Goal: Task Accomplishment & Management: Complete application form

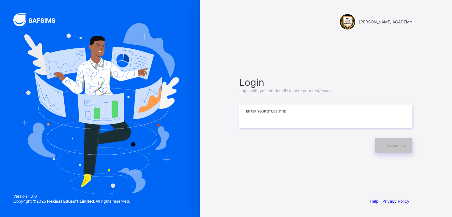
click at [253, 125] on input at bounding box center [326, 115] width 173 height 23
type input "**********"
click at [383, 143] on div "Login" at bounding box center [394, 145] width 37 height 15
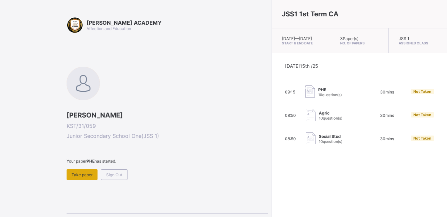
click at [85, 174] on span "Take paper" at bounding box center [82, 174] width 21 height 5
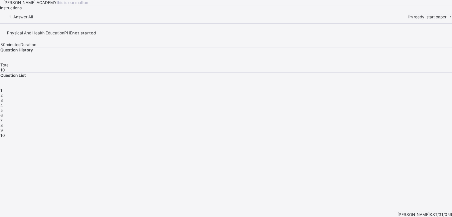
click at [408, 19] on span "I’m ready, start paper" at bounding box center [427, 16] width 39 height 5
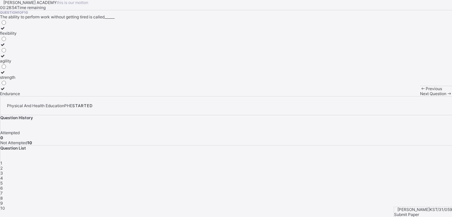
click at [20, 63] on div "agility" at bounding box center [10, 60] width 20 height 5
click at [420, 96] on span "Next Question" at bounding box center [433, 93] width 26 height 5
click at [44, 80] on div "improves body strength" at bounding box center [22, 77] width 44 height 5
click at [447, 96] on icon at bounding box center [450, 93] width 6 height 5
click at [34, 52] on div "good health habits" at bounding box center [17, 49] width 34 height 5
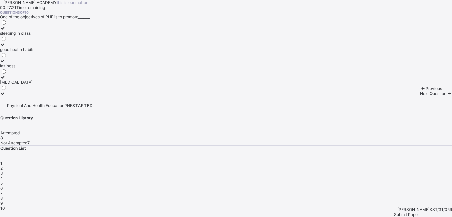
click at [420, 96] on span "Next Question" at bounding box center [433, 93] width 26 height 5
click at [50, 52] on div "develop the body and mind" at bounding box center [25, 49] width 50 height 5
click at [381, 175] on div "4" at bounding box center [226, 177] width 452 height 5
click at [385, 175] on div "4" at bounding box center [226, 177] width 452 height 5
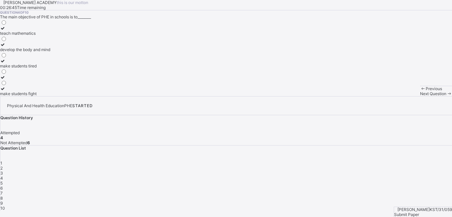
click at [385, 175] on div "4" at bounding box center [226, 177] width 452 height 5
click at [382, 175] on div "4" at bounding box center [226, 177] width 452 height 5
click at [385, 175] on div "4" at bounding box center [226, 177] width 452 height 5
click at [382, 175] on div "4" at bounding box center [226, 177] width 452 height 5
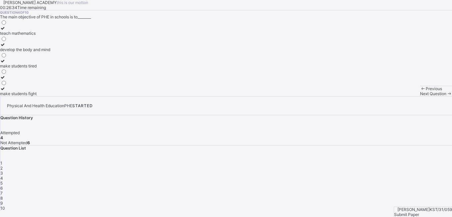
click at [382, 175] on div "4" at bounding box center [226, 177] width 452 height 5
click at [297, 96] on div "[PERSON_NAME] ACADEMY this is our [PERSON_NAME] 00:26:10 Time remaining Questio…" at bounding box center [226, 48] width 452 height 96
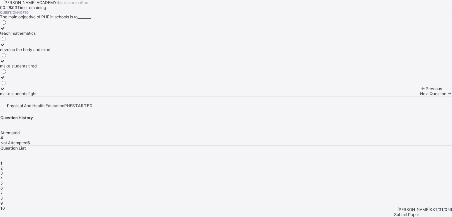
click at [3, 180] on span "5" at bounding box center [1, 182] width 2 height 5
click at [34, 36] on label "cheating in exams" at bounding box center [17, 31] width 34 height 10
click at [417, 185] on div "6" at bounding box center [226, 187] width 452 height 5
click at [58, 85] on div "Physical and Health Education" at bounding box center [29, 82] width 58 height 5
click at [438, 190] on div "7" at bounding box center [223, 192] width 447 height 5
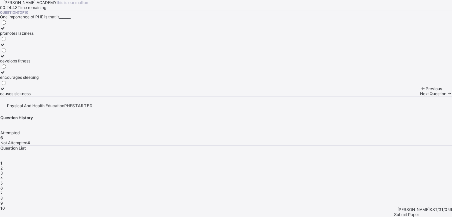
click at [39, 63] on div "develops fitness" at bounding box center [19, 60] width 39 height 5
click at [328, 195] on div "8" at bounding box center [226, 197] width 452 height 5
click at [50, 96] on div "cooperation and teamwork" at bounding box center [25, 93] width 50 height 5
click at [347, 200] on div "9" at bounding box center [226, 202] width 452 height 5
click at [71, 52] on label "perform daily activities without fatique" at bounding box center [35, 47] width 71 height 10
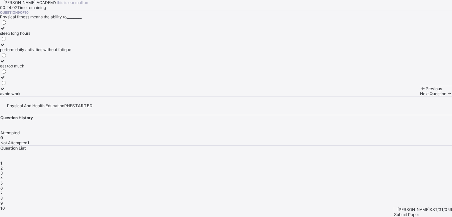
click at [345, 200] on div "9" at bounding box center [226, 202] width 452 height 5
click at [5, 205] on span "10" at bounding box center [2, 207] width 5 height 5
click at [36, 96] on div "gain weight quickly" at bounding box center [18, 93] width 36 height 5
click at [201, 96] on div "Question 10 of 10 Being Physically fit helps a person to_______ endure more wor…" at bounding box center [226, 53] width 452 height 86
click at [429, 212] on div "Submit Paper" at bounding box center [424, 214] width 58 height 5
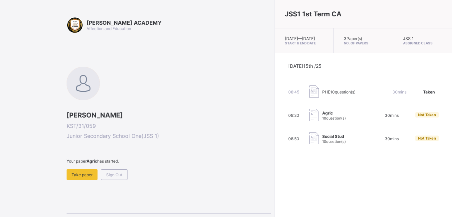
click at [310, 143] on img at bounding box center [315, 138] width 10 height 12
click at [77, 174] on span "Take paper" at bounding box center [82, 174] width 21 height 5
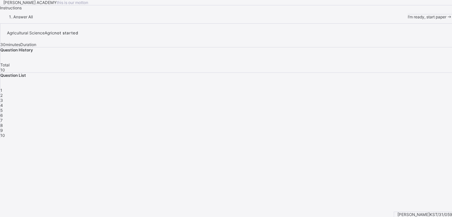
click at [408, 19] on span "I’m ready, start paper" at bounding box center [427, 16] width 39 height 5
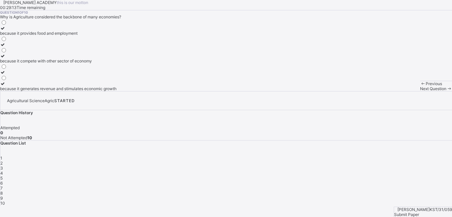
click at [52, 36] on div "because it provides food and employment" at bounding box center [58, 33] width 117 height 5
click at [3, 160] on span "2" at bounding box center [1, 162] width 2 height 5
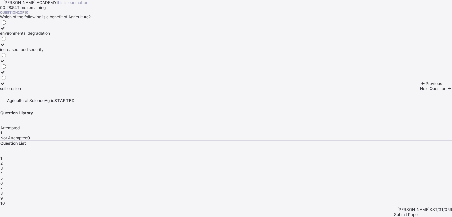
click at [50, 52] on div "increased food security" at bounding box center [25, 49] width 50 height 5
click at [368, 165] on div "3" at bounding box center [226, 167] width 452 height 5
click at [27, 63] on div "irrigation" at bounding box center [13, 60] width 27 height 5
click at [385, 170] on div "4" at bounding box center [226, 172] width 452 height 5
click at [12, 63] on label "Maize" at bounding box center [6, 58] width 12 height 10
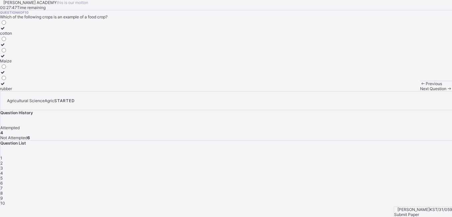
click at [3, 175] on span "5" at bounding box center [1, 177] width 2 height 5
click at [68, 91] on div "providing raw materials for industries providing of food creatig employment opp…" at bounding box center [34, 55] width 68 height 72
click at [68, 63] on div "providing of food" at bounding box center [34, 60] width 68 height 5
click at [3, 180] on span "6" at bounding box center [1, 182] width 2 height 5
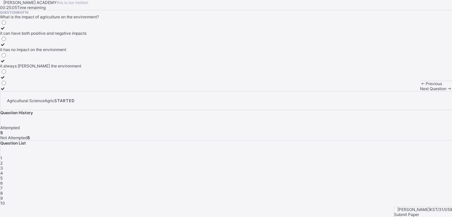
click at [67, 36] on div "it can have both positive and negative impacts" at bounding box center [43, 33] width 87 height 5
click at [3, 180] on span "6" at bounding box center [1, 182] width 2 height 5
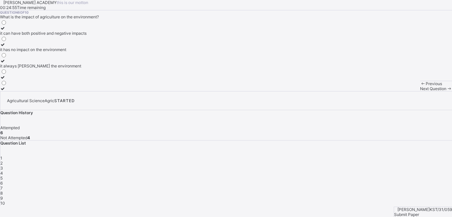
click at [3, 180] on span "6" at bounding box center [1, 182] width 2 height 5
click at [434, 185] on div "7" at bounding box center [226, 187] width 452 height 5
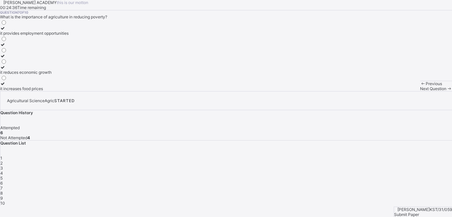
click at [69, 91] on div "it increases food prices" at bounding box center [34, 88] width 69 height 5
click at [329, 190] on div "8" at bounding box center [226, 192] width 452 height 5
click at [68, 52] on div "providing food for the population" at bounding box center [36, 49] width 73 height 5
click at [3, 195] on span "9" at bounding box center [1, 197] width 2 height 5
click at [30, 36] on label "Agriculture" at bounding box center [15, 31] width 30 height 10
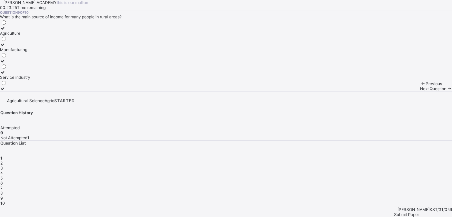
click at [363, 200] on div "10" at bounding box center [226, 202] width 452 height 5
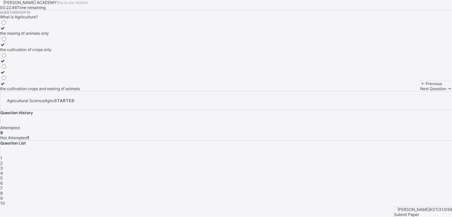
click at [71, 52] on label "the cultivation of crops only" at bounding box center [40, 47] width 80 height 10
click at [363, 200] on div "10" at bounding box center [226, 202] width 452 height 5
click at [419, 212] on span "Submit Paper" at bounding box center [407, 214] width 25 height 5
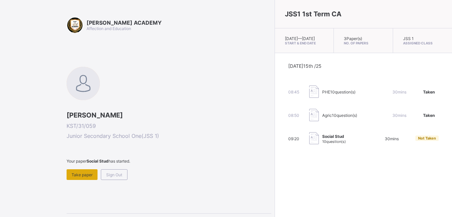
click at [89, 174] on span "Take paper" at bounding box center [82, 174] width 21 height 5
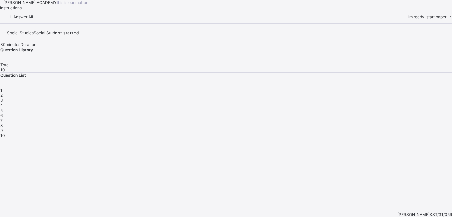
click at [408, 19] on span "I’m ready, start paper" at bounding box center [427, 16] width 39 height 5
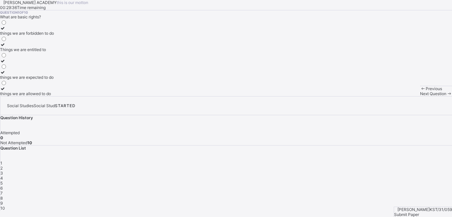
click at [45, 52] on label "Things we are entitled to" at bounding box center [27, 47] width 54 height 10
click at [344, 145] on div "Question List 1 2 3 4 5 6 7 8 9 10" at bounding box center [226, 177] width 452 height 65
click at [350, 165] on div "2" at bounding box center [226, 167] width 452 height 5
click at [47, 36] on div "taking care of our duties" at bounding box center [23, 33] width 47 height 5
click at [364, 170] on div "3" at bounding box center [226, 172] width 452 height 5
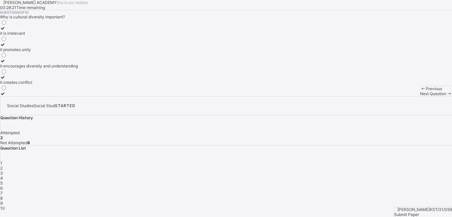
click at [6, 63] on icon at bounding box center [3, 60] width 6 height 5
click at [380, 175] on div "4" at bounding box center [226, 177] width 452 height 5
click at [74, 36] on div "improving the quality of life of community members" at bounding box center [47, 33] width 95 height 5
click at [3, 180] on span "5" at bounding box center [1, 182] width 2 height 5
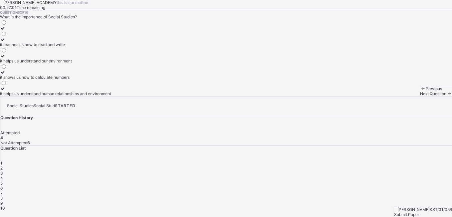
click at [99, 96] on div "it helps us understand human relationships and environment" at bounding box center [55, 93] width 111 height 5
click at [3, 185] on span "6" at bounding box center [1, 187] width 2 height 5
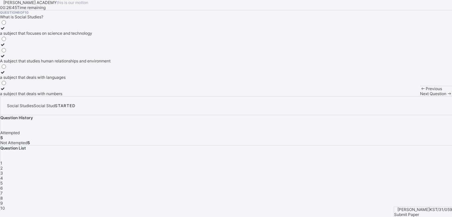
click at [109, 63] on label "A subject that studies human relationships and environment" at bounding box center [55, 58] width 111 height 10
click at [435, 145] on div "Question List 1 2 3 4 5 6 7 8 9 10" at bounding box center [226, 177] width 452 height 65
click at [438, 190] on div "7" at bounding box center [226, 192] width 452 height 5
click at [80, 63] on div "a group of people related by blood or marriage" at bounding box center [42, 60] width 85 height 5
click at [3, 195] on span "8" at bounding box center [1, 197] width 2 height 5
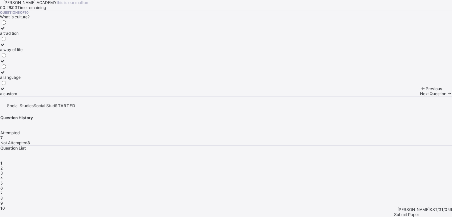
click at [23, 52] on label "a way of life" at bounding box center [11, 47] width 23 height 10
click at [345, 160] on div "1 2 3 4 5 6 7 8 9 10" at bounding box center [226, 185] width 452 height 50
click at [347, 200] on div "9" at bounding box center [226, 202] width 452 height 5
click at [34, 96] on div "flags and anthems" at bounding box center [17, 93] width 34 height 5
click at [362, 205] on div "10" at bounding box center [226, 207] width 452 height 5
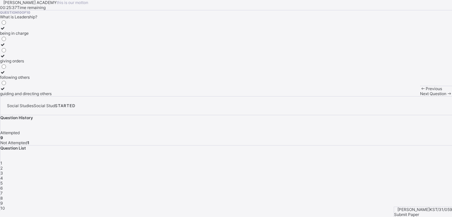
click at [362, 205] on div "10" at bounding box center [226, 207] width 452 height 5
click at [52, 96] on div "guiding and directing others" at bounding box center [26, 93] width 52 height 5
click at [419, 212] on span "Submit Paper" at bounding box center [407, 214] width 25 height 5
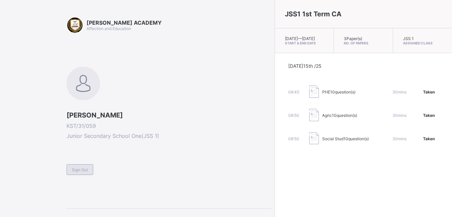
click at [79, 170] on span "Sign Out" at bounding box center [80, 169] width 16 height 5
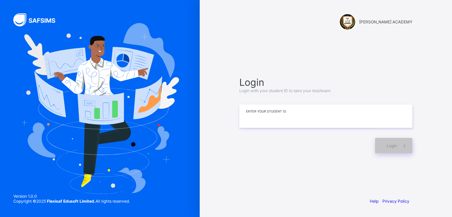
click at [292, 112] on input at bounding box center [326, 115] width 173 height 23
type input "*********"
click at [389, 141] on div "Login" at bounding box center [394, 145] width 37 height 15
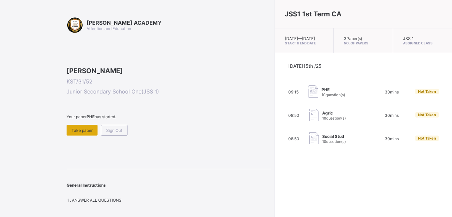
click at [83, 133] on span "Take paper" at bounding box center [82, 130] width 21 height 5
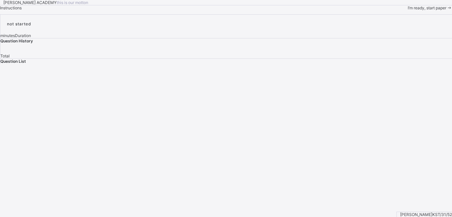
click at [408, 10] on div "I’m ready, start paper" at bounding box center [430, 7] width 44 height 5
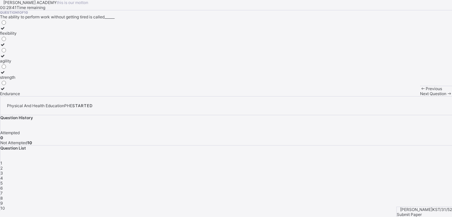
click at [20, 36] on div "flexibility" at bounding box center [10, 33] width 20 height 5
click at [420, 96] on div "Next Question" at bounding box center [436, 93] width 32 height 5
click at [44, 80] on div "improves body strength" at bounding box center [22, 77] width 44 height 5
click at [420, 96] on div "Next Question" at bounding box center [436, 93] width 32 height 5
click at [34, 52] on div "good health habits" at bounding box center [17, 49] width 34 height 5
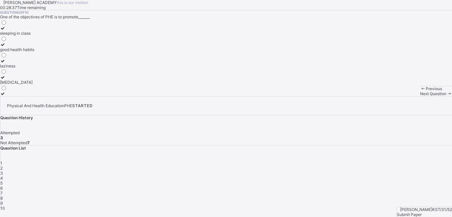
click at [420, 96] on span "Next Question" at bounding box center [433, 93] width 26 height 5
click at [50, 52] on div "develop the body and mind" at bounding box center [25, 49] width 50 height 5
click at [420, 96] on div "Next Question" at bounding box center [436, 93] width 32 height 5
click at [34, 36] on div "cheating in exams" at bounding box center [17, 33] width 34 height 5
click at [420, 96] on div "Next Question" at bounding box center [436, 93] width 32 height 5
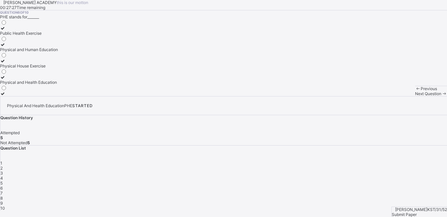
click at [58, 85] on div "Physical and Health Education" at bounding box center [29, 82] width 58 height 5
click at [415, 96] on span "Next Question" at bounding box center [428, 93] width 26 height 5
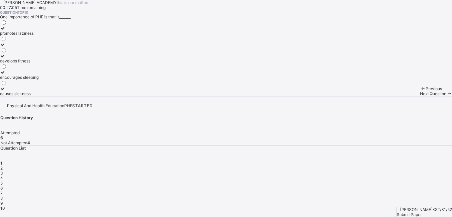
click at [39, 63] on div "develops fitness" at bounding box center [19, 60] width 39 height 5
click at [420, 96] on span "Next Question" at bounding box center [433, 93] width 26 height 5
click at [50, 96] on div "cooperation and teamwork" at bounding box center [25, 93] width 50 height 5
click at [420, 96] on span "Next Question" at bounding box center [433, 93] width 26 height 5
click at [64, 52] on div "perform daily activities without fatique" at bounding box center [35, 49] width 71 height 5
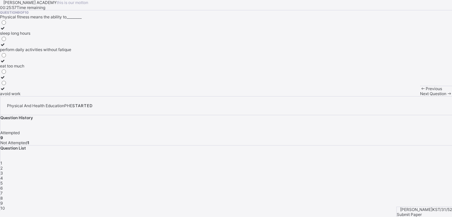
click at [420, 96] on span "Next Question" at bounding box center [433, 93] width 26 height 5
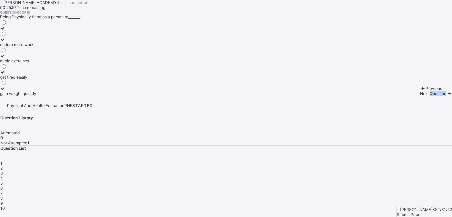
click at [420, 96] on span "Next Question" at bounding box center [433, 93] width 26 height 5
click at [6, 42] on icon at bounding box center [3, 39] width 6 height 5
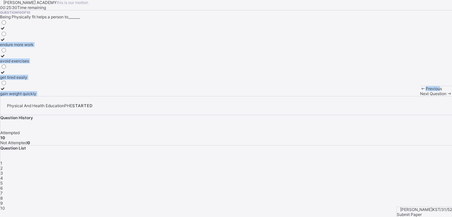
drag, startPoint x: 42, startPoint y: 117, endPoint x: 51, endPoint y: 200, distance: 83.7
click at [51, 96] on div "[PERSON_NAME] ACADEMY this is our [PERSON_NAME] 00:25:30 Time remaining Questio…" at bounding box center [226, 48] width 452 height 96
click at [420, 91] on div "Previous" at bounding box center [436, 88] width 32 height 5
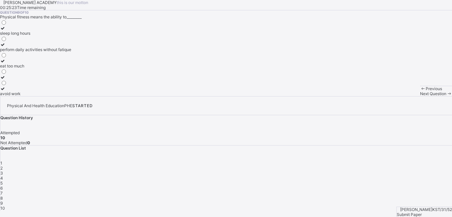
click at [420, 91] on div "Previous" at bounding box center [436, 88] width 32 height 5
click at [415, 96] on div "Previous Next Question" at bounding box center [431, 91] width 32 height 10
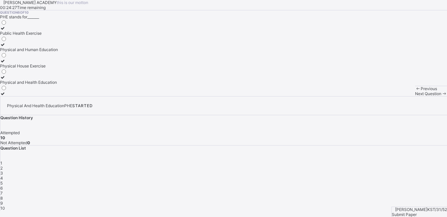
click at [414, 212] on div "Submit Paper" at bounding box center [419, 214] width 55 height 5
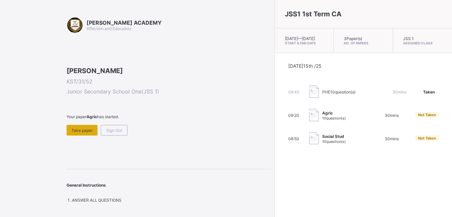
click at [92, 133] on span "Take paper" at bounding box center [82, 130] width 21 height 5
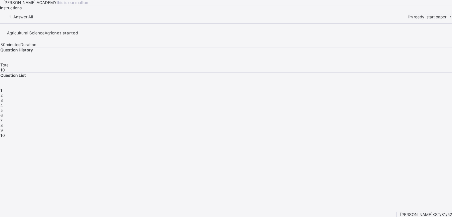
click at [408, 19] on div "I’m ready, start paper" at bounding box center [430, 16] width 44 height 5
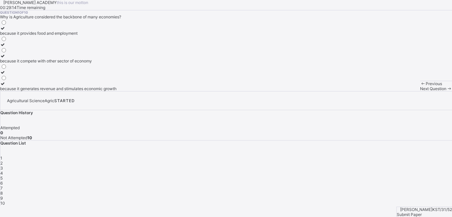
click at [77, 36] on label "because it provides food and employment" at bounding box center [58, 31] width 117 height 10
click at [420, 91] on span "Next Question" at bounding box center [433, 88] width 26 height 5
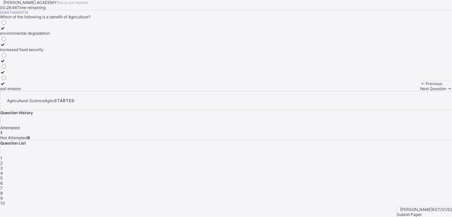
click at [50, 36] on div "environmental degradation" at bounding box center [25, 33] width 50 height 5
click at [420, 91] on span "Next Question" at bounding box center [433, 88] width 26 height 5
click at [27, 36] on label "manufacturing" at bounding box center [13, 31] width 27 height 10
click at [420, 91] on span "Next Question" at bounding box center [433, 88] width 26 height 5
click at [12, 63] on div "Maize" at bounding box center [6, 60] width 12 height 5
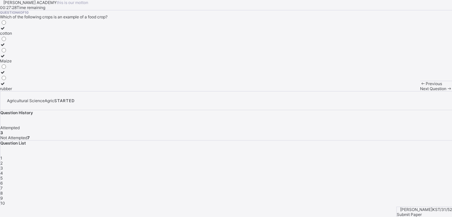
click at [420, 91] on span "Next Question" at bounding box center [433, 88] width 26 height 5
click at [68, 47] on div "providing raw materials for industries" at bounding box center [34, 44] width 68 height 5
click at [420, 91] on span "Next Question" at bounding box center [433, 88] width 26 height 5
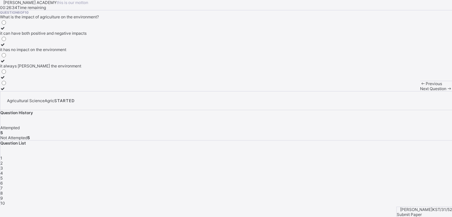
click at [84, 36] on div "it can have both positive and negative impacts" at bounding box center [43, 33] width 87 height 5
click at [420, 91] on div "Next Question" at bounding box center [436, 88] width 32 height 5
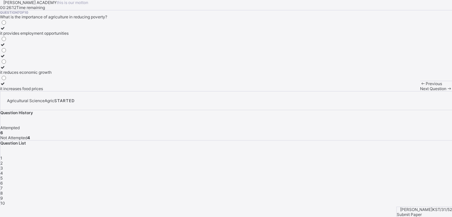
click at [69, 36] on div "it provides employment opportunities" at bounding box center [34, 33] width 69 height 5
click at [420, 91] on div "Next Question" at bounding box center [436, 88] width 32 height 5
click at [71, 52] on div "providing food for the population" at bounding box center [36, 49] width 73 height 5
click at [420, 91] on span "Next Question" at bounding box center [433, 88] width 26 height 5
click at [30, 36] on label "Agriculture" at bounding box center [15, 31] width 30 height 10
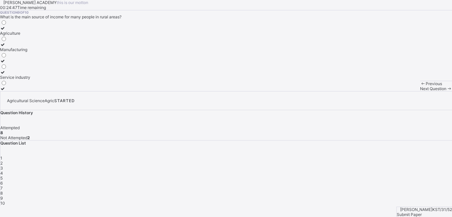
click at [420, 91] on div "Next Question" at bounding box center [436, 88] width 32 height 5
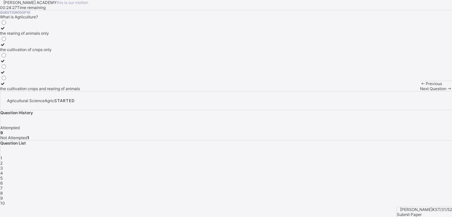
click at [78, 91] on div "the cultivation crops and rearing of animals" at bounding box center [40, 88] width 80 height 5
click at [420, 91] on span "Next Question" at bounding box center [433, 88] width 26 height 5
click at [430, 212] on div "Submit Paper" at bounding box center [424, 214] width 55 height 5
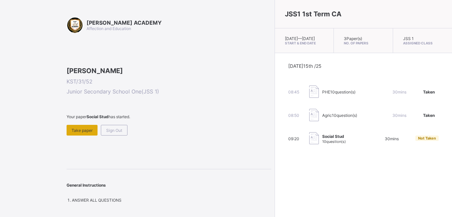
click at [85, 133] on span "Take paper" at bounding box center [82, 130] width 21 height 5
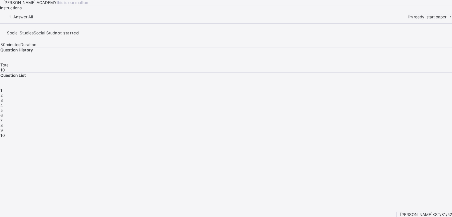
click at [408, 19] on div "I’m ready, start paper" at bounding box center [430, 16] width 44 height 5
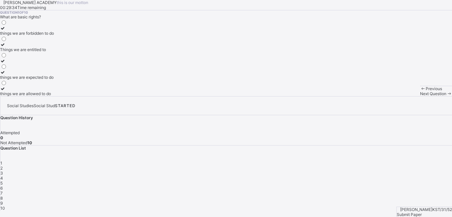
click at [54, 80] on div "things we are expected to do" at bounding box center [27, 77] width 54 height 5
click at [420, 96] on span "Next Question" at bounding box center [433, 93] width 26 height 5
click at [44, 31] on div at bounding box center [23, 28] width 47 height 5
click at [420, 96] on div "Next Question" at bounding box center [436, 93] width 32 height 5
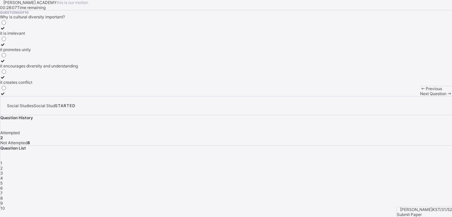
click at [57, 68] on div "it encourages diversity and understanding" at bounding box center [39, 65] width 78 height 5
click at [420, 96] on div "Next Question" at bounding box center [436, 93] width 32 height 5
click at [81, 36] on div "improving the quality of life of community members" at bounding box center [47, 33] width 95 height 5
click at [420, 96] on div "Next Question" at bounding box center [436, 93] width 32 height 5
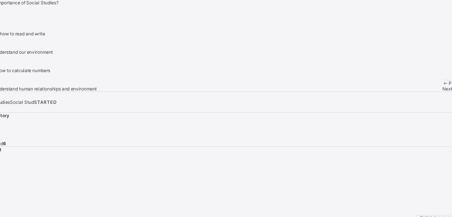
click at [87, 63] on div "it helps us understand our environment" at bounding box center [55, 60] width 111 height 5
click at [420, 96] on div "Next Question" at bounding box center [436, 93] width 32 height 5
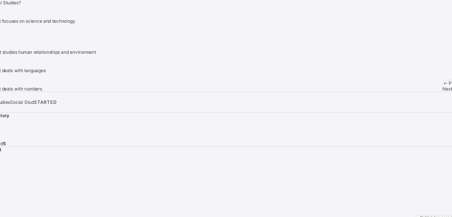
click at [88, 63] on div "A subject that studies human relationships and environment" at bounding box center [55, 60] width 111 height 5
click at [420, 96] on div "Next Question" at bounding box center [436, 93] width 32 height 5
click at [65, 63] on div "a group of people related by blood or marriage" at bounding box center [42, 60] width 85 height 5
click at [420, 96] on div "Next Question" at bounding box center [436, 93] width 32 height 5
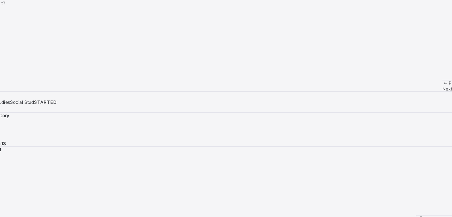
click at [23, 52] on div "a way of life" at bounding box center [11, 49] width 23 height 5
click at [420, 96] on div "Next Question" at bounding box center [436, 93] width 32 height 5
click at [34, 96] on div "flags and anthems" at bounding box center [17, 93] width 34 height 5
click at [420, 96] on div "Next Question" at bounding box center [436, 93] width 32 height 5
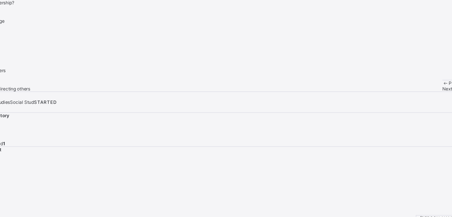
click at [52, 96] on div "guiding and directing others" at bounding box center [26, 93] width 52 height 5
click at [418, 212] on span "Submit Paper" at bounding box center [409, 214] width 25 height 5
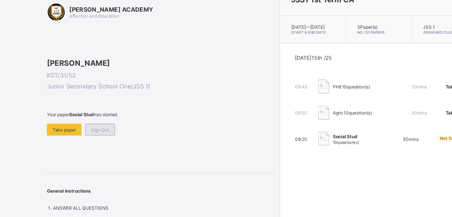
click at [112, 133] on span "Sign Out" at bounding box center [114, 130] width 16 height 5
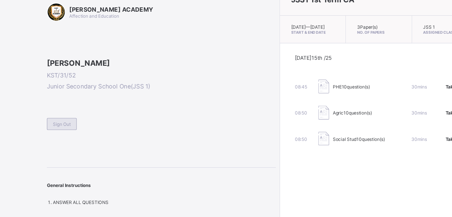
click at [84, 128] on span "Sign Out" at bounding box center [80, 125] width 16 height 5
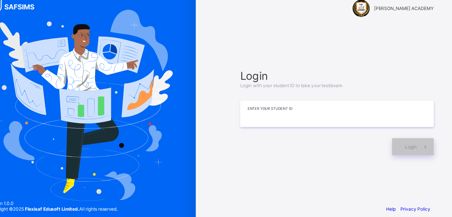
click at [282, 115] on input at bounding box center [326, 115] width 173 height 23
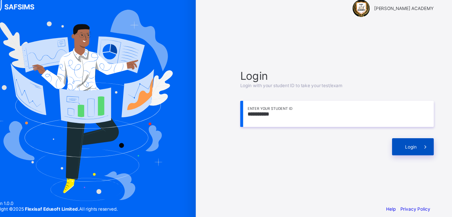
click at [395, 149] on div "Login" at bounding box center [394, 145] width 37 height 15
click at [261, 116] on input "**********" at bounding box center [326, 115] width 173 height 23
type input "**********"
click at [389, 141] on div "Login" at bounding box center [394, 145] width 37 height 15
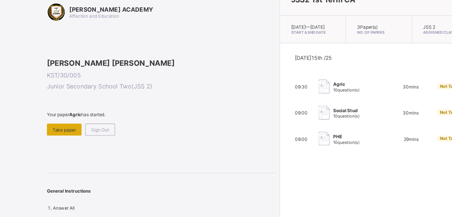
click at [73, 133] on span "Take paper" at bounding box center [82, 130] width 21 height 5
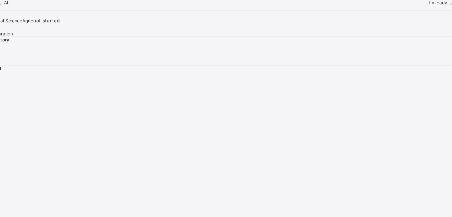
click at [408, 19] on span "I’m ready, start paper" at bounding box center [427, 16] width 39 height 5
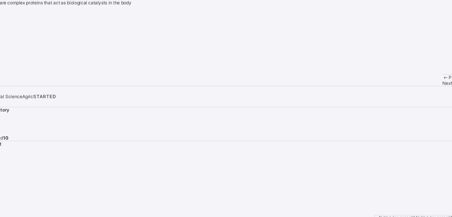
click at [17, 91] on div "enzymes" at bounding box center [8, 88] width 17 height 5
click at [420, 91] on div "Next Question" at bounding box center [436, 88] width 32 height 5
click at [18, 91] on div "coal tar" at bounding box center [9, 88] width 18 height 5
click at [420, 91] on span "Next Question" at bounding box center [433, 88] width 26 height 5
click at [10, 80] on div "tanks" at bounding box center [5, 77] width 10 height 5
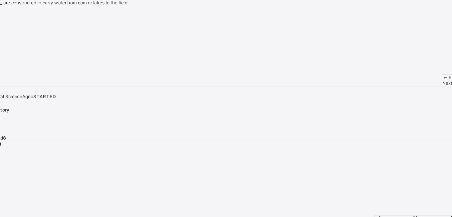
click at [420, 91] on span "Next Question" at bounding box center [433, 88] width 26 height 5
click at [23, 52] on div "water" at bounding box center [11, 49] width 23 height 5
click at [420, 91] on span "Next Question" at bounding box center [433, 88] width 26 height 5
click at [32, 36] on div "[PERSON_NAME]" at bounding box center [16, 33] width 32 height 5
click at [284, 91] on div "Question 5 of 10 Which of these soils allows easy movement of water……………………… [P…" at bounding box center [226, 50] width 452 height 81
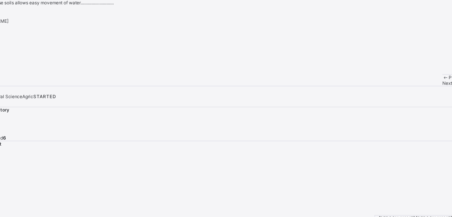
click at [420, 91] on div "Next Question" at bounding box center [436, 88] width 32 height 5
click at [3, 175] on span "5" at bounding box center [1, 177] width 2 height 5
click at [32, 36] on label "[PERSON_NAME]" at bounding box center [16, 31] width 32 height 10
click at [420, 91] on span "Next Question" at bounding box center [433, 88] width 26 height 5
click at [10, 47] on div "soil" at bounding box center [5, 44] width 10 height 5
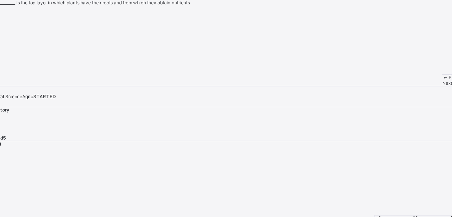
click at [420, 91] on span "Next Question" at bounding box center [433, 88] width 26 height 5
click at [419, 180] on div "6" at bounding box center [226, 182] width 452 height 5
click at [10, 47] on label "soil" at bounding box center [5, 42] width 10 height 10
click at [420, 91] on span "Next Question" at bounding box center [433, 88] width 26 height 5
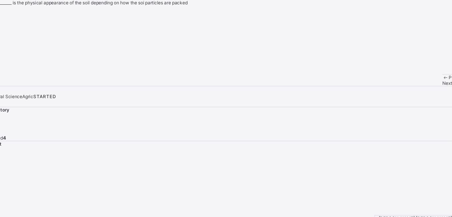
click at [3, 190] on span "8" at bounding box center [1, 192] width 2 height 5
click at [420, 180] on div "6" at bounding box center [226, 182] width 452 height 5
click at [420, 91] on div "Next Question" at bounding box center [436, 88] width 32 height 5
click at [24, 36] on div "soil layers" at bounding box center [12, 33] width 24 height 5
click at [420, 91] on span "Next Question" at bounding box center [433, 88] width 26 height 5
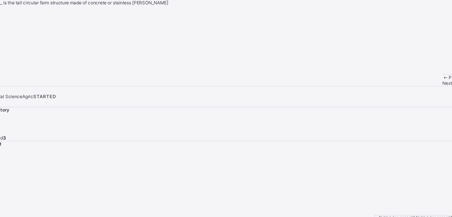
click at [16, 63] on label "cribs" at bounding box center [8, 58] width 16 height 10
click at [420, 91] on div "Next Question" at bounding box center [436, 88] width 32 height 5
click at [32, 47] on div "bath tub" at bounding box center [16, 44] width 32 height 5
click at [420, 91] on span "Next Question" at bounding box center [433, 88] width 26 height 5
click at [24, 63] on div "kind of crops" at bounding box center [12, 60] width 24 height 5
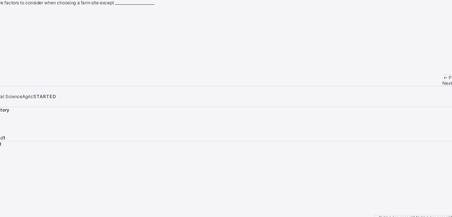
click at [385, 212] on span "Submit Paper" at bounding box center [372, 214] width 25 height 5
click at [297, 205] on div "×" at bounding box center [226, 207] width 452 height 5
click at [329, 155] on div "1" at bounding box center [226, 157] width 452 height 5
click at [3, 160] on span "2" at bounding box center [1, 162] width 2 height 5
click at [364, 165] on div "3" at bounding box center [226, 167] width 452 height 5
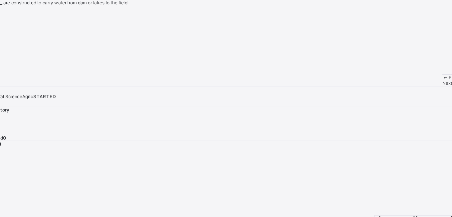
click at [3, 170] on span "4" at bounding box center [1, 172] width 3 height 5
click at [3, 175] on span "5" at bounding box center [1, 177] width 2 height 5
click at [3, 180] on span "6" at bounding box center [1, 182] width 2 height 5
click at [430, 155] on div "1 2 3 4 5 6 7 8 9 10" at bounding box center [226, 180] width 452 height 50
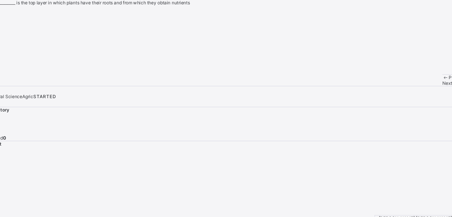
click at [420, 91] on span "Next Question" at bounding box center [433, 88] width 26 height 5
click at [329, 190] on div "8" at bounding box center [226, 192] width 452 height 5
click at [347, 195] on div "9" at bounding box center [226, 197] width 452 height 5
click at [369, 200] on div "10" at bounding box center [226, 202] width 452 height 5
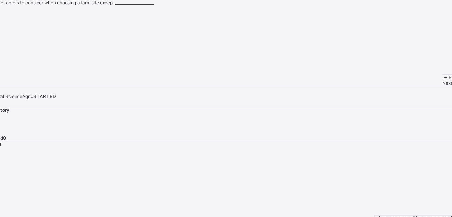
click at [385, 212] on span "Submit Paper" at bounding box center [372, 214] width 25 height 5
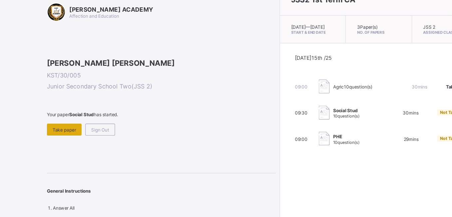
click at [72, 133] on span "Take paper" at bounding box center [82, 130] width 21 height 5
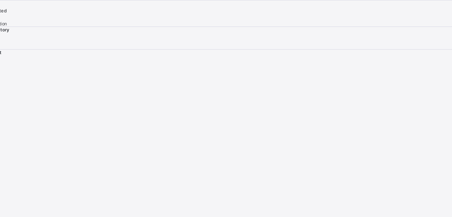
click at [408, 10] on span "I’m ready, start paper" at bounding box center [427, 7] width 39 height 5
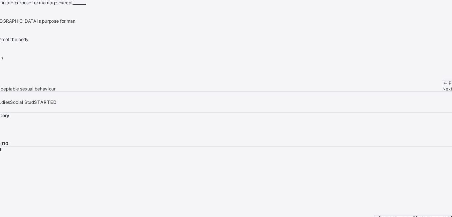
click at [48, 36] on label "to fulfil [DEMOGRAPHIC_DATA]'s purpose for man" at bounding box center [46, 31] width 92 height 10
click at [420, 96] on div "Next Question" at bounding box center [436, 93] width 32 height 5
click at [2, 160] on span "1" at bounding box center [1, 162] width 2 height 5
click at [69, 36] on div "to fulfil [DEMOGRAPHIC_DATA]'s purpose for man" at bounding box center [46, 33] width 92 height 5
click at [420, 96] on div "Next Question" at bounding box center [436, 93] width 32 height 5
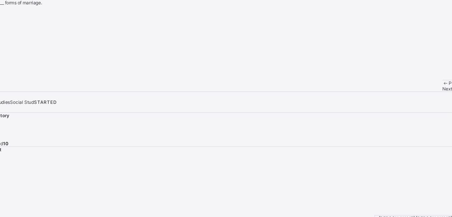
click at [420, 96] on div "Next Question" at bounding box center [436, 93] width 32 height 5
click at [346, 165] on div "2" at bounding box center [226, 167] width 452 height 5
click at [7, 36] on div "2" at bounding box center [3, 33] width 7 height 5
click at [420, 96] on div "Next Question" at bounding box center [436, 93] width 32 height 5
click at [14, 36] on div "greek" at bounding box center [7, 33] width 14 height 5
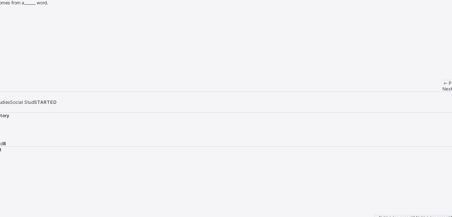
click at [420, 96] on div "Next Question" at bounding box center [436, 93] width 32 height 5
click at [3, 170] on span "3" at bounding box center [1, 172] width 3 height 5
click at [14, 75] on div at bounding box center [7, 72] width 14 height 5
click at [420, 96] on span "Next Question" at bounding box center [433, 93] width 26 height 5
click at [365, 170] on div "3" at bounding box center [226, 172] width 452 height 5
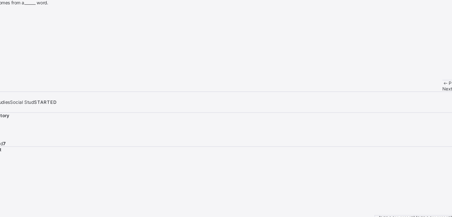
click at [14, 80] on div "german" at bounding box center [7, 77] width 14 height 5
click at [420, 96] on span "Next Question" at bounding box center [433, 93] width 26 height 5
click at [3, 170] on span "3" at bounding box center [1, 172] width 3 height 5
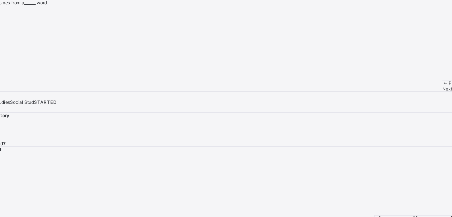
click at [14, 80] on div "german" at bounding box center [7, 77] width 14 height 5
click at [420, 96] on span "Next Question" at bounding box center [433, 93] width 26 height 5
click at [363, 170] on div "3" at bounding box center [226, 172] width 452 height 5
click at [382, 145] on div "Question List 1 2 3 4 5 6 7 8 9 10" at bounding box center [226, 177] width 452 height 65
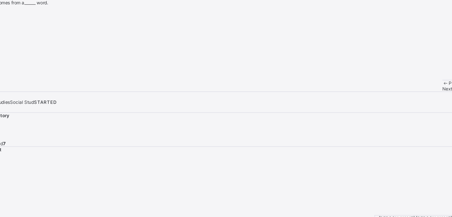
click at [382, 145] on div "Question List 1 2 3 4 5 6 7 8 9 10" at bounding box center [226, 177] width 452 height 65
click at [3, 175] on span "4" at bounding box center [1, 177] width 3 height 5
click at [35, 36] on div "nuclear family" at bounding box center [17, 33] width 35 height 5
click at [420, 96] on div "Previous Next Question" at bounding box center [436, 91] width 32 height 10
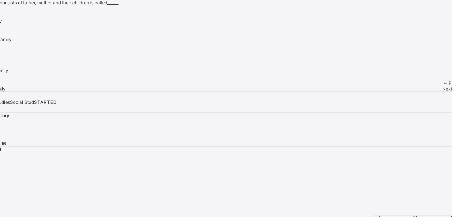
click at [420, 96] on div "Previous Next Question" at bounding box center [436, 91] width 32 height 10
click at [420, 96] on div "Next Question" at bounding box center [436, 93] width 32 height 5
click at [14, 63] on div "society" at bounding box center [7, 60] width 14 height 5
click at [420, 96] on span "Next Question" at bounding box center [433, 93] width 26 height 5
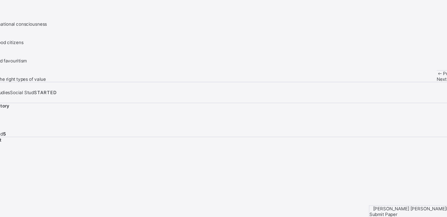
scroll to position [7, 0]
click at [67, 47] on div "to inculcate national consciousness" at bounding box center [33, 44] width 67 height 5
click at [67, 31] on div at bounding box center [33, 31] width 67 height 0
click at [415, 96] on span "Next Question" at bounding box center [428, 93] width 26 height 5
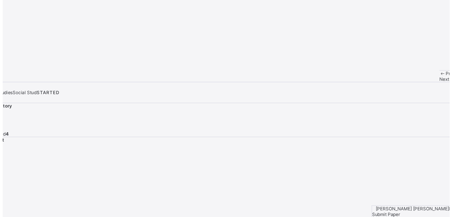
scroll to position [0, 0]
click at [420, 96] on div "Next Question" at bounding box center [436, 93] width 32 height 5
click at [19, 47] on div "labouring" at bounding box center [9, 44] width 19 height 5
click at [447, 96] on span at bounding box center [450, 93] width 6 height 5
click at [3, 185] on span "6" at bounding box center [1, 187] width 2 height 5
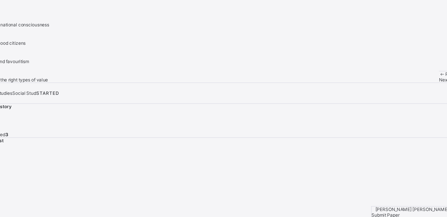
click at [415, 96] on span "Next Question" at bounding box center [428, 93] width 26 height 5
click at [7, 80] on label "2" at bounding box center [3, 75] width 7 height 10
click at [420, 96] on span "Next Question" at bounding box center [433, 93] width 26 height 5
click at [48, 36] on div "marriage" at bounding box center [24, 33] width 48 height 5
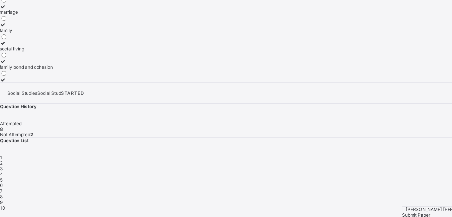
click at [136, 96] on div "marriage family social living family bond and cohesion" at bounding box center [226, 57] width 452 height 77
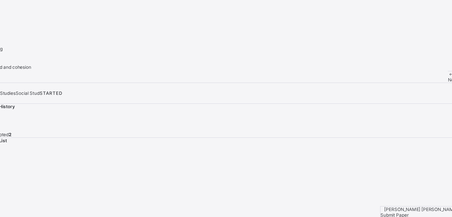
click at [420, 96] on div "Next Question" at bounding box center [436, 93] width 32 height 5
click at [347, 200] on div "9" at bounding box center [226, 202] width 452 height 5
click at [48, 36] on div "marriage" at bounding box center [24, 33] width 48 height 5
click at [420, 96] on span "Next Question" at bounding box center [433, 93] width 26 height 5
click at [37, 36] on div "court marriage" at bounding box center [18, 33] width 37 height 5
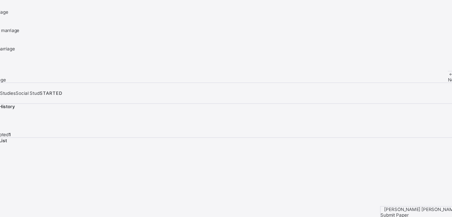
click at [419, 212] on div "Submit Paper" at bounding box center [406, 214] width 92 height 5
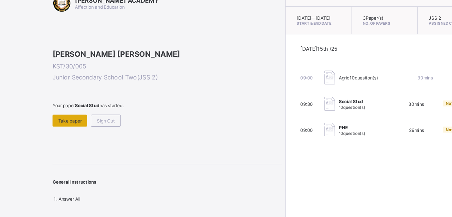
click at [87, 133] on span "Take paper" at bounding box center [82, 130] width 21 height 5
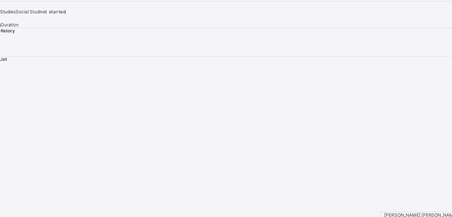
click at [408, 19] on span "I’m ready, start paper" at bounding box center [427, 16] width 39 height 5
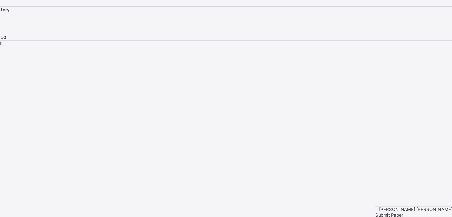
click at [354, 64] on div "Question List" at bounding box center [226, 61] width 452 height 5
click at [420, 14] on span "Next Question" at bounding box center [433, 11] width 26 height 5
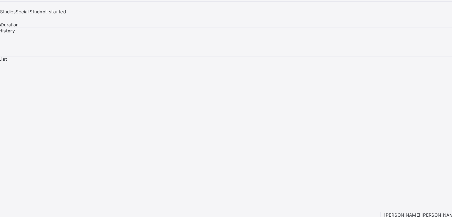
click at [408, 19] on span "I’m ready, start paper" at bounding box center [427, 16] width 39 height 5
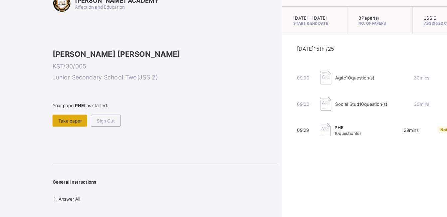
click at [85, 133] on span "Take paper" at bounding box center [82, 130] width 21 height 5
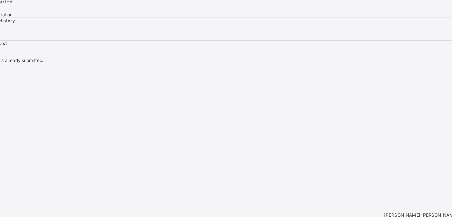
click at [408, 10] on span "I’m ready, start paper" at bounding box center [427, 7] width 39 height 5
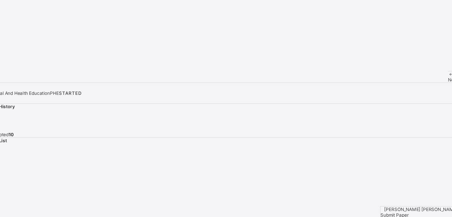
click at [11, 58] on div at bounding box center [5, 55] width 11 height 5
click at [420, 96] on div "Previous Next Question" at bounding box center [436, 91] width 32 height 10
click at [420, 96] on span "Next Question" at bounding box center [433, 93] width 26 height 5
click at [329, 160] on div "1" at bounding box center [226, 162] width 452 height 5
click at [11, 63] on label "800m" at bounding box center [5, 58] width 11 height 10
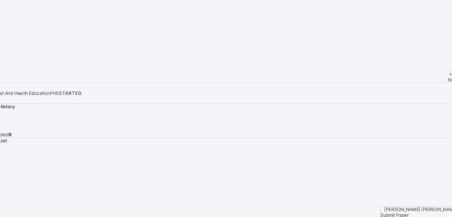
click at [420, 96] on div "Next Question" at bounding box center [436, 93] width 32 height 5
click at [13, 96] on div "Yoruba" at bounding box center [6, 93] width 13 height 5
click at [420, 96] on div "Next Question" at bounding box center [436, 93] width 32 height 5
click at [3, 170] on span "3" at bounding box center [1, 172] width 3 height 5
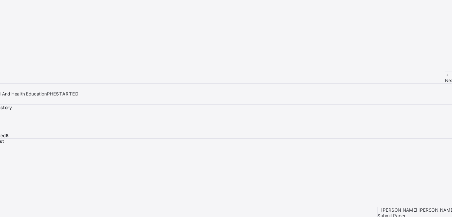
click at [14, 63] on div "field" at bounding box center [7, 60] width 14 height 5
click at [420, 96] on span "Next Question" at bounding box center [433, 93] width 26 height 5
click at [3, 170] on span "3" at bounding box center [1, 172] width 3 height 5
click at [14, 36] on div "outdoor" at bounding box center [7, 33] width 14 height 5
click at [447, 96] on span at bounding box center [450, 93] width 6 height 5
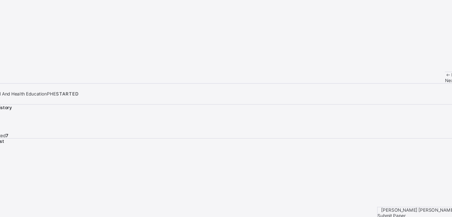
click at [14, 68] on div "indoor" at bounding box center [7, 65] width 14 height 5
click at [420, 96] on span "Next Question" at bounding box center [433, 93] width 26 height 5
click at [36, 36] on div "time spent working" at bounding box center [18, 33] width 36 height 5
click at [420, 96] on span "Next Question" at bounding box center [433, 93] width 26 height 5
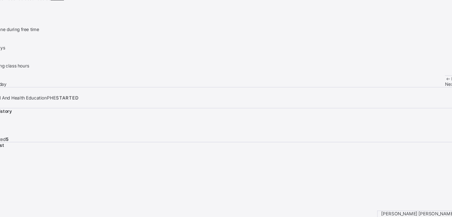
click at [57, 47] on div "activities done during free time" at bounding box center [28, 44] width 57 height 5
click at [447, 96] on span at bounding box center [450, 93] width 6 height 5
click at [415, 185] on div "6" at bounding box center [226, 187] width 452 height 5
click at [48, 47] on label "activities done during free time" at bounding box center [28, 42] width 57 height 10
click at [420, 96] on span "Next Question" at bounding box center [433, 93] width 26 height 5
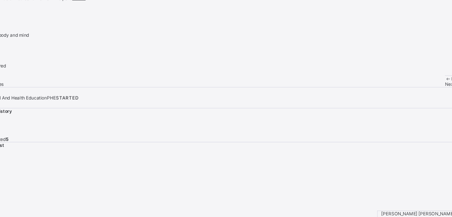
click at [48, 52] on div "refresh the body and mind" at bounding box center [24, 49] width 48 height 5
click at [420, 96] on span "Next Question" at bounding box center [433, 93] width 26 height 5
click at [3, 185] on span "6" at bounding box center [1, 187] width 2 height 5
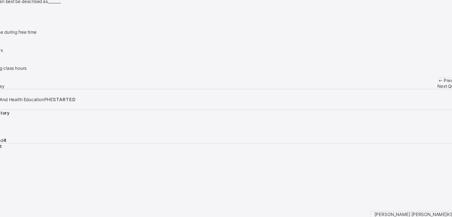
click at [432, 190] on div "7" at bounding box center [226, 192] width 452 height 5
click at [48, 52] on div "refresh the body and mind" at bounding box center [24, 49] width 48 height 5
click at [420, 96] on div "Next Question" at bounding box center [436, 93] width 32 height 5
click at [13, 47] on div "Yoruba" at bounding box center [6, 44] width 13 height 5
click at [420, 96] on div "Next Question" at bounding box center [436, 93] width 32 height 5
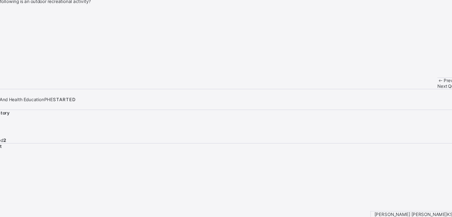
click at [3, 170] on span "3" at bounding box center [1, 172] width 3 height 5
click at [385, 175] on div "4" at bounding box center [226, 177] width 452 height 5
click at [2, 160] on span "1" at bounding box center [1, 162] width 2 height 5
click at [351, 165] on div "2" at bounding box center [226, 167] width 452 height 5
click at [13, 52] on label "Igbo" at bounding box center [6, 47] width 13 height 10
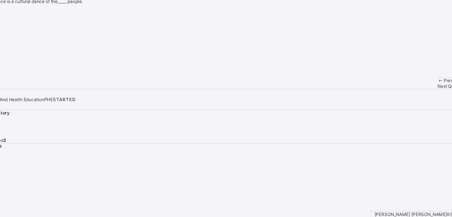
click at [420, 96] on span "Next Question" at bounding box center [433, 93] width 26 height 5
click at [346, 165] on div "2" at bounding box center [226, 167] width 452 height 5
click at [3, 200] on span "9" at bounding box center [1, 202] width 2 height 5
click at [19, 68] on div "ludo" at bounding box center [9, 65] width 19 height 5
click at [420, 96] on div "Previous Next Question" at bounding box center [436, 91] width 32 height 10
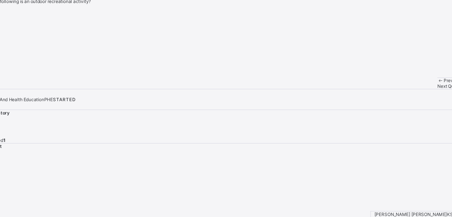
click at [420, 96] on span "Next Question" at bounding box center [433, 93] width 26 height 5
click at [29, 80] on label "promote culture" at bounding box center [14, 75] width 29 height 10
click at [351, 200] on div "9" at bounding box center [226, 202] width 452 height 5
click at [3, 195] on span "8" at bounding box center [1, 197] width 2 height 5
click at [330, 160] on div "1" at bounding box center [226, 162] width 452 height 5
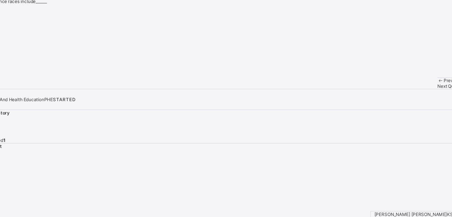
click at [3, 165] on span "2" at bounding box center [1, 167] width 2 height 5
click at [368, 170] on div "3" at bounding box center [226, 172] width 452 height 5
click at [386, 175] on div "4" at bounding box center [226, 177] width 452 height 5
click at [3, 180] on span "5" at bounding box center [1, 182] width 2 height 5
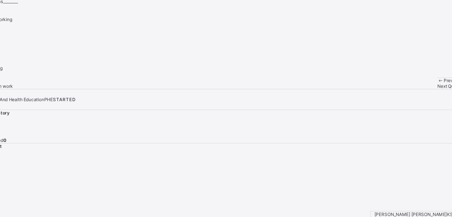
click at [420, 185] on div "6" at bounding box center [226, 187] width 452 height 5
click at [432, 190] on div "7" at bounding box center [226, 192] width 452 height 5
click at [5, 205] on span "10" at bounding box center [2, 207] width 5 height 5
click at [385, 212] on span "Submit Paper" at bounding box center [372, 214] width 25 height 5
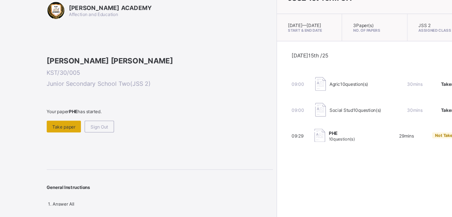
click at [77, 133] on span "Take paper" at bounding box center [82, 130] width 21 height 5
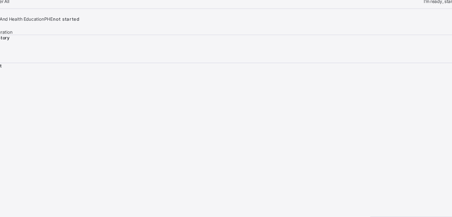
click at [408, 19] on div "I’m ready, start paper" at bounding box center [430, 16] width 44 height 5
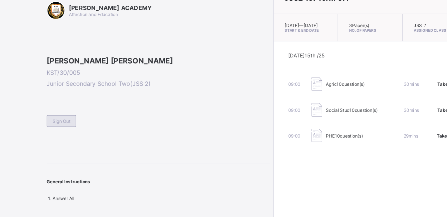
click at [84, 128] on span "Sign Out" at bounding box center [80, 125] width 16 height 5
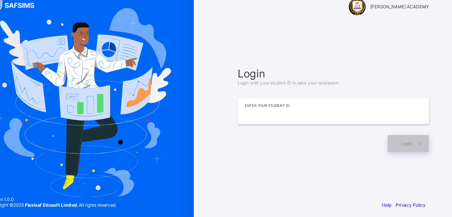
click at [288, 113] on input at bounding box center [326, 115] width 173 height 23
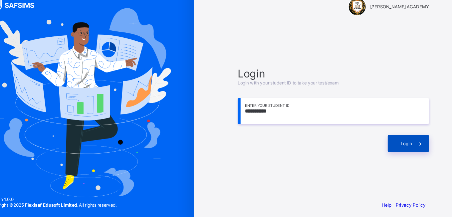
type input "**********"
click at [391, 142] on div "Login" at bounding box center [394, 145] width 37 height 15
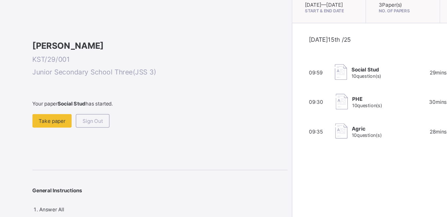
drag, startPoint x: 55, startPoint y: 173, endPoint x: 41, endPoint y: 175, distance: 13.8
click at [41, 175] on div "[PERSON_NAME] ACADEMY Affection and Education [PERSON_NAME] KST/29/001 Junior S…" at bounding box center [134, 108] width 269 height 217
click at [75, 133] on span "Take paper" at bounding box center [82, 130] width 21 height 5
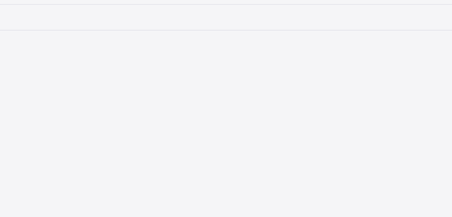
click at [274, 10] on div "[PERSON_NAME] ACADEMY this is our [PERSON_NAME] Instructions I’m ready, start p…" at bounding box center [226, 5] width 452 height 10
click at [340, 64] on div "Question List" at bounding box center [226, 61] width 452 height 5
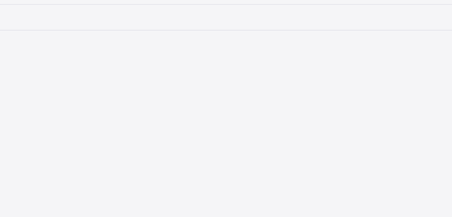
drag, startPoint x: 340, startPoint y: 137, endPoint x: 353, endPoint y: 137, distance: 12.7
click at [353, 64] on div "Question List" at bounding box center [226, 61] width 452 height 5
click at [2, 93] on span "1" at bounding box center [1, 90] width 2 height 5
click at [408, 19] on span "I’m ready, start paper" at bounding box center [427, 16] width 39 height 5
click at [61, 64] on div "this is our [PERSON_NAME] Time remaining Question 1 of Previous Next Question Q…" at bounding box center [226, 32] width 452 height 64
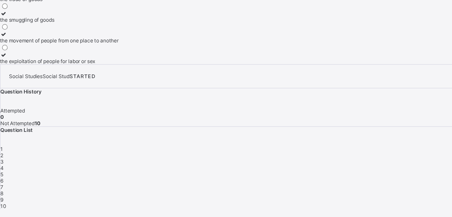
click at [84, 80] on div "the movement of people from one place to another" at bounding box center [47, 77] width 94 height 5
drag, startPoint x: 148, startPoint y: 159, endPoint x: 192, endPoint y: 189, distance: 53.1
click at [192, 96] on div "Question 1 of 10 What is human trafficking? the trade of goods the smuggling of…" at bounding box center [226, 53] width 452 height 86
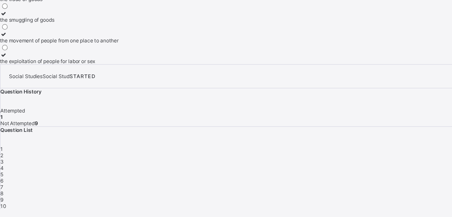
click at [420, 96] on span "Next Question" at bounding box center [433, 93] width 26 height 5
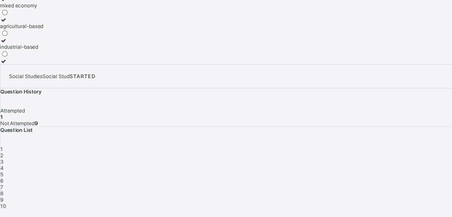
click at [34, 68] on div "agricultural-based" at bounding box center [17, 65] width 34 height 5
click at [420, 96] on span "Next Question" at bounding box center [433, 93] width 26 height 5
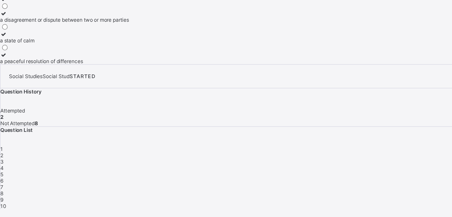
click at [139, 96] on div "a harmonious relationship a disagreement or dispute between two or more parties…" at bounding box center [226, 57] width 452 height 77
click at [140, 96] on div "a harmonious relationship a disagreement or dispute between two or more parties…" at bounding box center [226, 57] width 452 height 77
click at [69, 80] on div "a state of calm" at bounding box center [51, 77] width 102 height 5
click at [420, 96] on span "Next Question" at bounding box center [433, 93] width 26 height 5
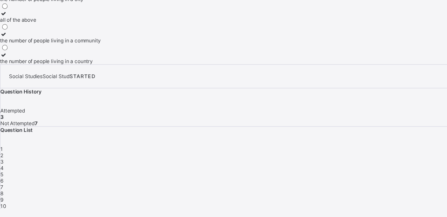
click at [79, 63] on div "all of the above" at bounding box center [40, 60] width 80 height 5
click at [415, 96] on span "Next Question" at bounding box center [428, 93] width 26 height 5
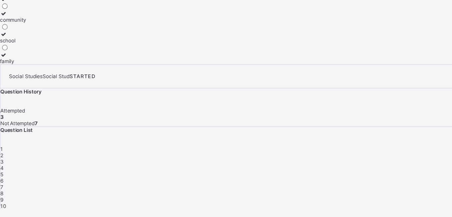
click at [22, 96] on div "family" at bounding box center [11, 93] width 22 height 5
click at [420, 96] on span "Next Question" at bounding box center [433, 93] width 26 height 5
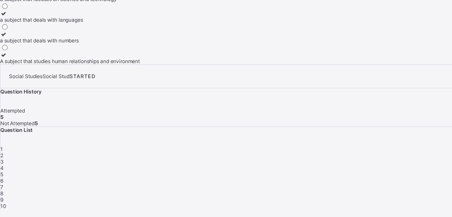
click at [93, 96] on div "A subject that studies human relationships and environment" at bounding box center [55, 93] width 111 height 5
click at [420, 96] on span "Next Question" at bounding box center [433, 93] width 26 height 5
click at [90, 36] on div "practices that promote health and well being" at bounding box center [47, 33] width 94 height 5
click at [415, 96] on span "Next Question" at bounding box center [428, 93] width 26 height 5
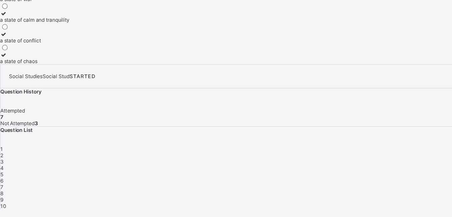
click at [55, 63] on div "a state of calm and tranquility" at bounding box center [27, 60] width 55 height 5
click at [420, 96] on span "Next Question" at bounding box center [433, 93] width 26 height 5
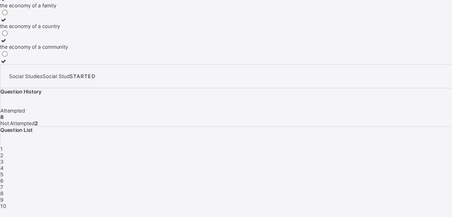
click at [54, 52] on div "the economy of a family" at bounding box center [27, 49] width 54 height 5
click at [420, 96] on span "Next Question" at bounding box center [433, 93] width 26 height 5
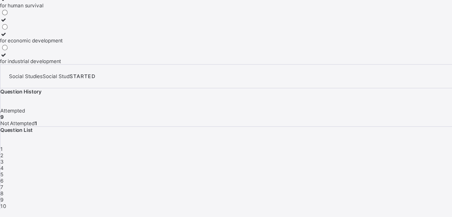
click at [202, 96] on div "Question 10 of 10 Why is water supply important? all of the above for human sur…" at bounding box center [226, 53] width 452 height 86
click at [50, 36] on label "all of the above" at bounding box center [25, 31] width 50 height 10
click at [191, 96] on div "Question 10 of 10 Why is water supply important? all of the above for human sur…" at bounding box center [226, 53] width 452 height 86
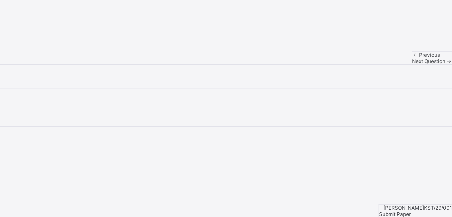
click at [419, 212] on div "Submit Paper" at bounding box center [424, 214] width 58 height 5
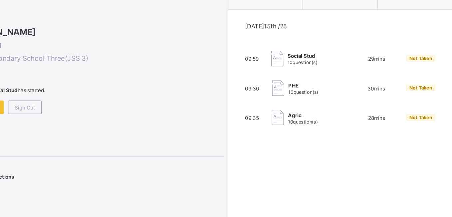
click at [323, 120] on span "10 question(s)" at bounding box center [335, 118] width 24 height 5
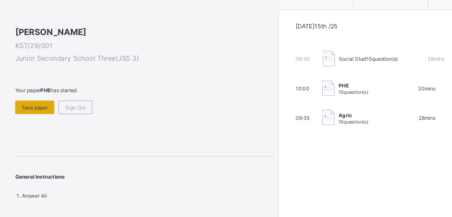
click at [90, 133] on span "Take paper" at bounding box center [82, 130] width 21 height 5
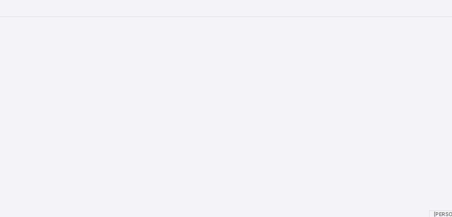
click at [447, 10] on span at bounding box center [450, 7] width 6 height 5
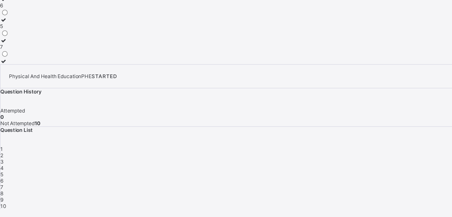
click at [7, 52] on label "6" at bounding box center [3, 47] width 7 height 10
click at [420, 96] on span "Next Question" at bounding box center [433, 93] width 26 height 5
click at [13, 68] on div "tip" at bounding box center [6, 65] width 13 height 5
click at [420, 96] on span "Next Question" at bounding box center [433, 93] width 26 height 5
click at [14, 52] on div "release" at bounding box center [7, 49] width 14 height 5
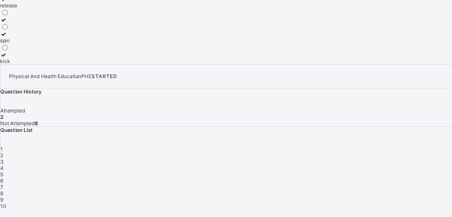
click at [420, 96] on span "Next Question" at bounding box center [433, 93] width 26 height 5
click at [36, 36] on div "aluminum" at bounding box center [18, 33] width 36 height 5
click at [420, 96] on div "Next Question" at bounding box center [436, 93] width 32 height 5
click at [15, 47] on div "discus" at bounding box center [7, 44] width 15 height 5
click at [420, 96] on span "Next Question" at bounding box center [433, 93] width 26 height 5
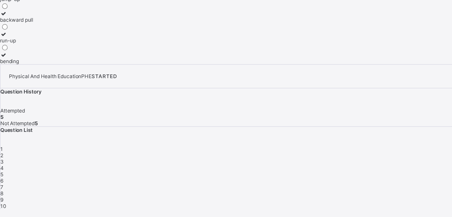
click at [26, 80] on div "run-up" at bounding box center [13, 77] width 26 height 5
click at [420, 96] on span "Next Question" at bounding box center [433, 93] width 26 height 5
click at [21, 80] on div "one hand" at bounding box center [10, 77] width 21 height 5
click at [420, 96] on div "Next Question" at bounding box center [436, 93] width 32 height 5
click at [32, 52] on div "outside the circle" at bounding box center [16, 49] width 32 height 5
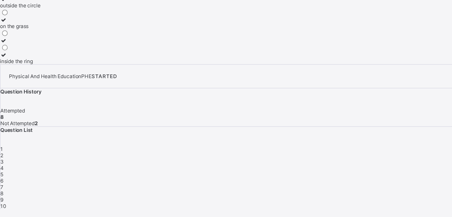
click at [420, 96] on span "Next Question" at bounding box center [433, 93] width 26 height 5
click at [8, 52] on div "2.13" at bounding box center [4, 49] width 8 height 5
click at [420, 96] on span "Next Question" at bounding box center [433, 93] width 26 height 5
click at [13, 96] on label "thrown" at bounding box center [6, 91] width 13 height 10
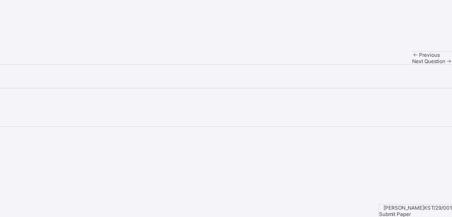
click at [419, 212] on span "Submit Paper" at bounding box center [407, 214] width 25 height 5
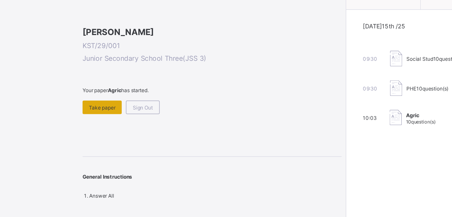
click at [89, 135] on div "Take paper" at bounding box center [82, 130] width 31 height 11
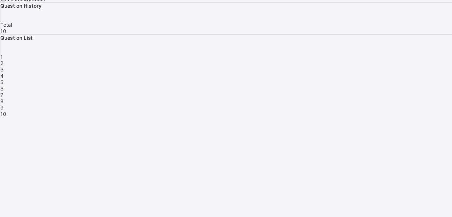
click at [408, 19] on span "I’m ready, start paper" at bounding box center [427, 16] width 39 height 5
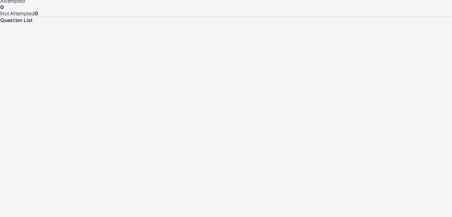
click at [420, 14] on span "Next Question" at bounding box center [433, 11] width 26 height 5
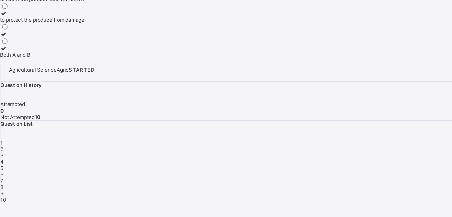
click at [2, 155] on span "1" at bounding box center [1, 157] width 2 height 5
click at [63, 91] on div "Both A and B" at bounding box center [33, 88] width 67 height 5
click at [420, 91] on span "Next Question" at bounding box center [433, 88] width 26 height 5
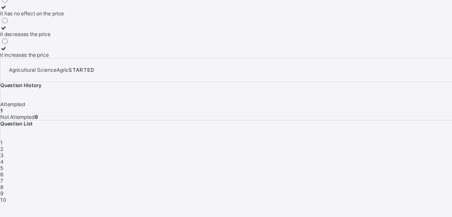
click at [51, 75] on div "it decreases the price" at bounding box center [25, 72] width 51 height 5
click at [420, 91] on span "Next Question" at bounding box center [433, 88] width 26 height 5
click at [32, 91] on div "polythene bags" at bounding box center [16, 88] width 32 height 5
click at [420, 91] on span "Next Question" at bounding box center [433, 88] width 26 height 5
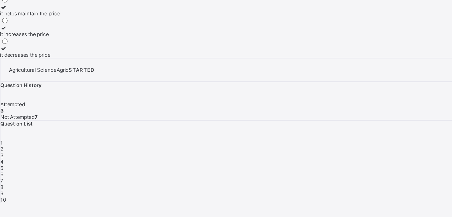
click at [48, 91] on div "it decreases the price" at bounding box center [24, 88] width 48 height 5
click at [420, 91] on span "Next Question" at bounding box center [433, 88] width 26 height 5
click at [67, 91] on div "to protect the produce from damage" at bounding box center [33, 88] width 67 height 5
click at [420, 91] on span "Next Question" at bounding box center [433, 88] width 26 height 5
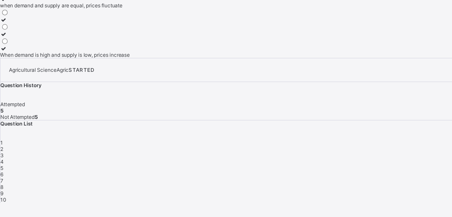
click at [103, 36] on div "when demand is low and supply is high, prices increase" at bounding box center [51, 33] width 103 height 5
click at [420, 91] on span "Next Question" at bounding box center [433, 88] width 26 height 5
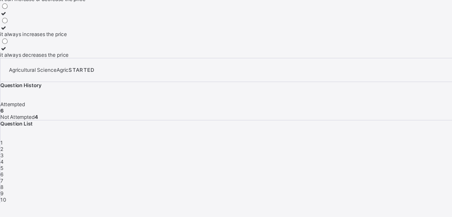
click at [68, 75] on div "it always increases the price" at bounding box center [34, 72] width 68 height 5
click at [420, 91] on div "Next Question" at bounding box center [436, 88] width 32 height 5
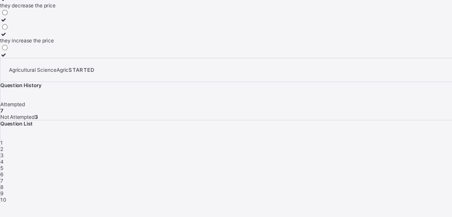
click at [59, 52] on div "they decrease the price" at bounding box center [29, 49] width 59 height 5
click at [420, 91] on span "Next Question" at bounding box center [433, 88] width 26 height 5
click at [37, 63] on div "Seasonality" at bounding box center [18, 60] width 37 height 5
click at [420, 91] on div "Next Question" at bounding box center [436, 88] width 32 height 5
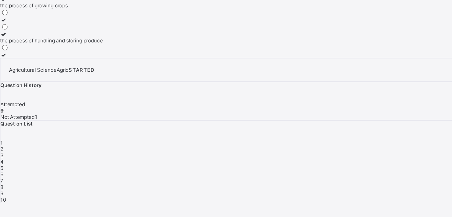
click at [92, 36] on div "the process of wrapping and protecting produce for distribution" at bounding box center [58, 33] width 117 height 5
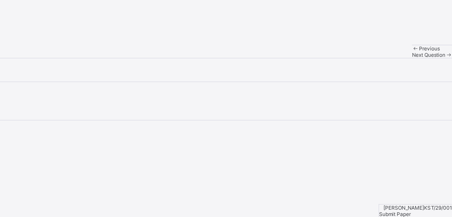
click at [419, 212] on span "Submit Paper" at bounding box center [407, 214] width 25 height 5
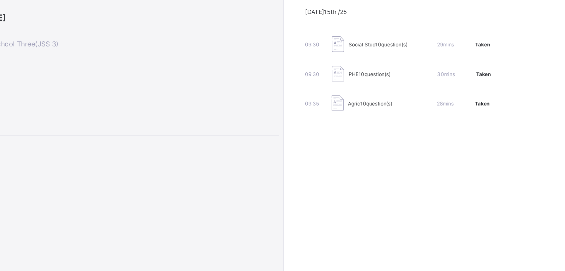
drag, startPoint x: 447, startPoint y: 45, endPoint x: 382, endPoint y: 163, distance: 134.2
click at [382, 163] on div "JSS3 1st Term CA [DATE] — [DATE] Start & End Date 3 Paper(s) No. of Papers JSS …" at bounding box center [454, 135] width 223 height 271
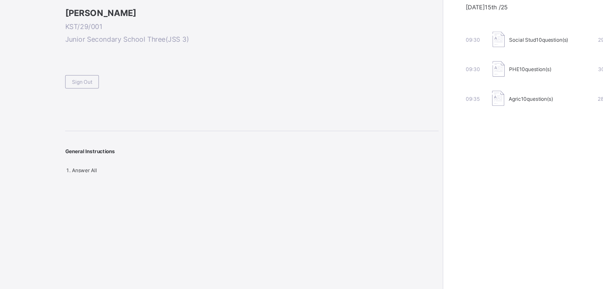
drag, startPoint x: 432, startPoint y: 56, endPoint x: 426, endPoint y: 174, distance: 117.5
click at [426, 174] on div "[PERSON_NAME] ACADEMY Affection and Education [PERSON_NAME] KST/29/001 Junior S…" at bounding box center [301, 144] width 603 height 289
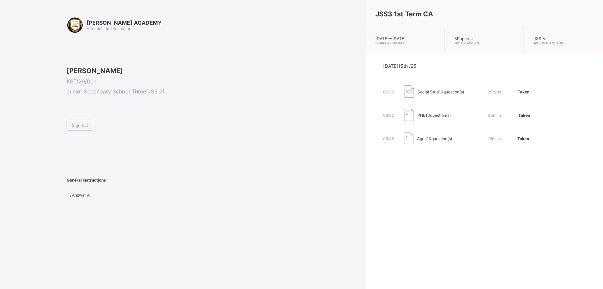
click at [264, 120] on span at bounding box center [214, 117] width 295 height 6
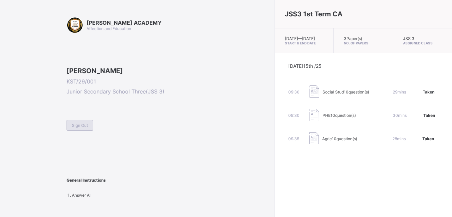
click at [88, 130] on div "Sign Out" at bounding box center [80, 125] width 27 height 11
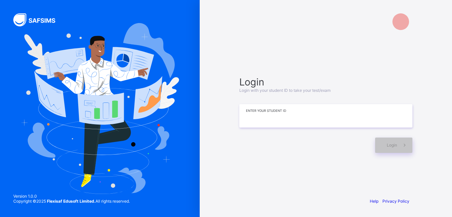
click at [264, 120] on input at bounding box center [326, 115] width 173 height 23
type input "**********"
click at [392, 142] on div "Login" at bounding box center [394, 144] width 37 height 15
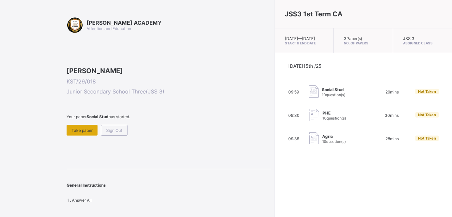
click at [82, 133] on span "Take paper" at bounding box center [82, 130] width 21 height 5
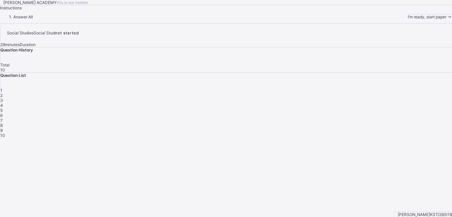
click at [408, 19] on div "I’m ready, start paper" at bounding box center [430, 16] width 44 height 5
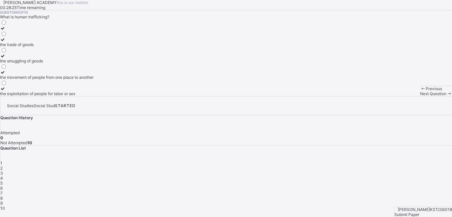
click at [45, 75] on div at bounding box center [47, 72] width 94 height 5
click at [420, 96] on div "Next Question" at bounding box center [436, 93] width 32 height 5
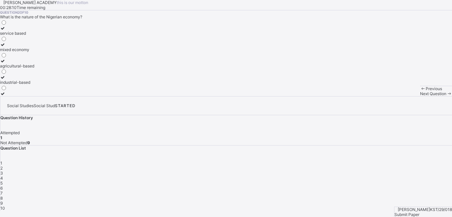
click at [34, 36] on div "service based" at bounding box center [17, 33] width 34 height 5
click at [420, 96] on span "Next Question" at bounding box center [433, 93] width 26 height 5
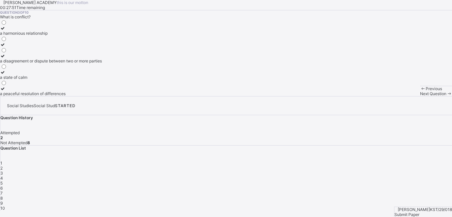
click at [6, 58] on icon at bounding box center [3, 55] width 6 height 5
click at [420, 96] on div "Next Question" at bounding box center [436, 93] width 32 height 5
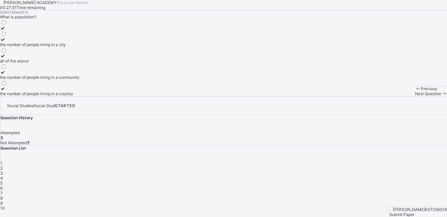
click at [48, 80] on label "the number of people living in a community" at bounding box center [40, 75] width 80 height 10
click at [415, 96] on span "Next Question" at bounding box center [428, 93] width 26 height 5
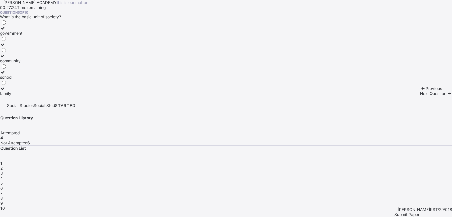
click at [6, 91] on icon at bounding box center [3, 88] width 6 height 5
click at [420, 96] on div "Previous Next Question" at bounding box center [436, 91] width 32 height 10
click at [420, 96] on div "Next Question" at bounding box center [436, 93] width 32 height 5
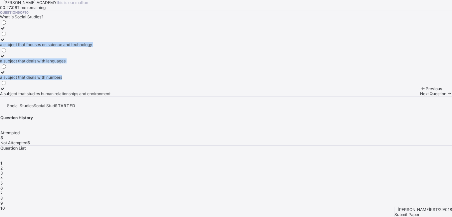
drag, startPoint x: 95, startPoint y: 172, endPoint x: 164, endPoint y: 98, distance: 101.6
click at [164, 96] on div "a subject that focuses on science and technology a subject that deals with lang…" at bounding box center [226, 57] width 452 height 77
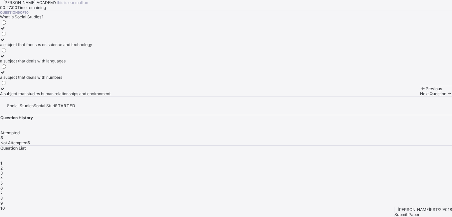
click at [57, 96] on div "A subject that studies human relationships and environment" at bounding box center [55, 93] width 111 height 5
click at [420, 96] on span "Next Question" at bounding box center [433, 93] width 26 height 5
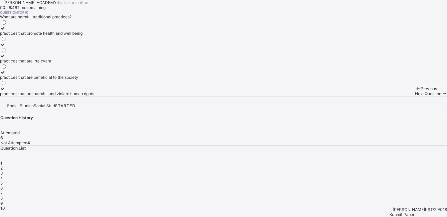
click at [52, 96] on label "practices that are harmful and violate human rights" at bounding box center [47, 91] width 94 height 10
click at [415, 96] on span "Next Question" at bounding box center [428, 93] width 26 height 5
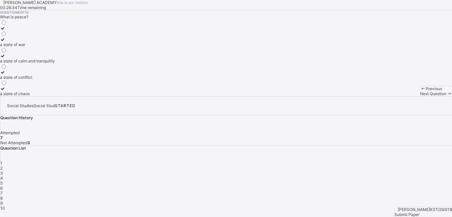
click at [53, 63] on div "a state of calm and tranquility" at bounding box center [27, 60] width 55 height 5
click at [420, 96] on div "Previous Next Question" at bounding box center [436, 91] width 32 height 10
click at [420, 96] on span "Next Question" at bounding box center [433, 93] width 26 height 5
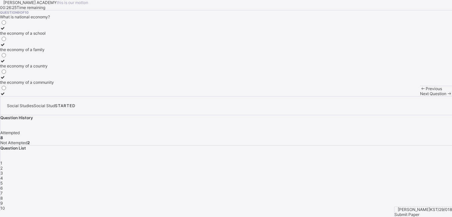
click at [54, 68] on div "the economy of a country" at bounding box center [27, 65] width 54 height 5
click at [420, 96] on div "Next Question" at bounding box center [436, 93] width 32 height 5
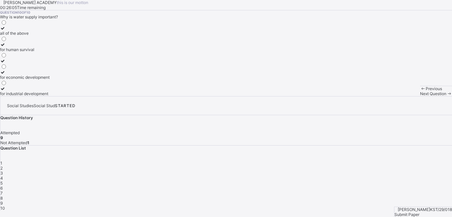
click at [41, 47] on div at bounding box center [25, 44] width 50 height 5
click at [50, 52] on div "for human survival" at bounding box center [25, 49] width 50 height 5
click at [420, 96] on span "Next Question" at bounding box center [433, 93] width 26 height 5
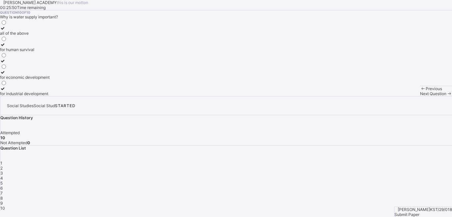
click at [50, 36] on label "all of the above" at bounding box center [25, 31] width 50 height 10
click at [421, 212] on div "Submit Paper" at bounding box center [424, 214] width 58 height 5
click at [298, 210] on div "×" at bounding box center [226, 212] width 452 height 5
click at [420, 91] on div "Previous" at bounding box center [436, 88] width 32 height 5
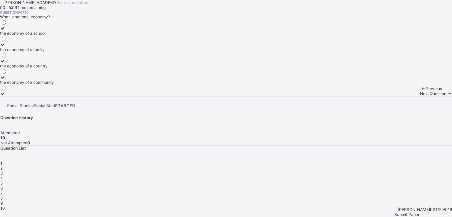
click at [420, 212] on span "Submit Paper" at bounding box center [407, 214] width 25 height 5
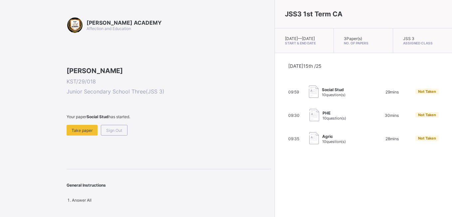
click at [275, 155] on div "[DATE] 15th /25 09:59 Social Stud 10 question(s) 29 mins Not Taken 09:30 PHE 10…" at bounding box center [363, 104] width 177 height 102
click at [90, 135] on div "Take paper" at bounding box center [82, 130] width 31 height 11
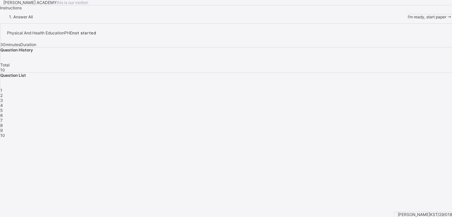
click at [408, 19] on div "I’m ready, start paper" at bounding box center [430, 16] width 44 height 5
click at [408, 19] on span "I’m ready, start paper" at bounding box center [427, 16] width 39 height 5
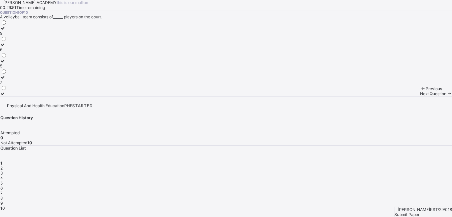
click at [7, 52] on label "6" at bounding box center [3, 47] width 7 height 10
click at [420, 96] on div "Previous Next Question" at bounding box center [436, 91] width 32 height 10
click at [420, 96] on span "Next Question" at bounding box center [433, 93] width 26 height 5
click at [13, 85] on label "grip" at bounding box center [6, 80] width 13 height 10
click at [420, 96] on span "Next Question" at bounding box center [433, 93] width 26 height 5
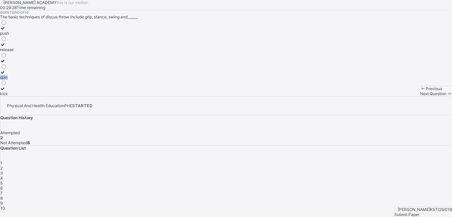
drag, startPoint x: 58, startPoint y: 157, endPoint x: 43, endPoint y: 153, distance: 15.9
click at [14, 80] on label "spin" at bounding box center [7, 75] width 14 height 10
click at [420, 96] on span "Next Question" at bounding box center [433, 93] width 26 height 5
click at [36, 80] on label "wood and metal rim" at bounding box center [18, 75] width 36 height 10
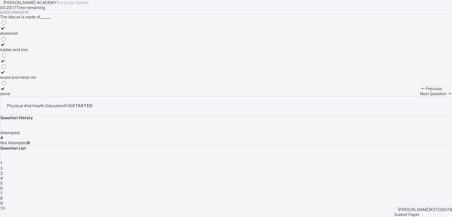
click at [420, 96] on span "Next Question" at bounding box center [433, 93] width 26 height 5
click at [15, 80] on label "shot" at bounding box center [7, 75] width 15 height 10
click at [420, 96] on div "Next Question" at bounding box center [436, 93] width 32 height 5
click at [6, 42] on icon at bounding box center [3, 39] width 6 height 5
click at [420, 96] on span "Next Question" at bounding box center [433, 93] width 26 height 5
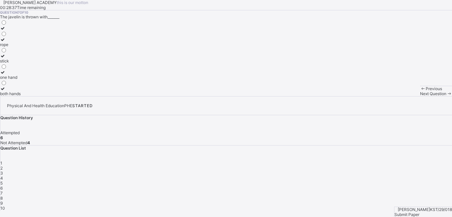
click at [6, 75] on icon at bounding box center [3, 72] width 6 height 5
click at [21, 91] on div at bounding box center [10, 88] width 21 height 5
click at [420, 96] on span "Next Question" at bounding box center [433, 93] width 26 height 5
click at [32, 52] on div "outside the circle" at bounding box center [16, 49] width 32 height 5
click at [420, 96] on span "Next Question" at bounding box center [433, 93] width 26 height 5
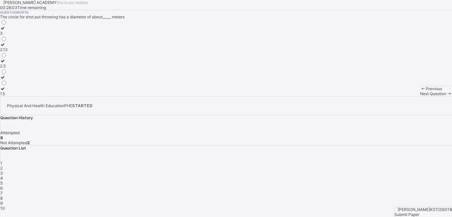
click at [8, 68] on div "2.5" at bounding box center [4, 65] width 8 height 5
click at [420, 96] on div "Next Question" at bounding box center [436, 93] width 32 height 5
drag, startPoint x: 58, startPoint y: 175, endPoint x: 35, endPoint y: 176, distance: 22.7
click at [13, 96] on label "thrown" at bounding box center [6, 91] width 13 height 10
click at [6, 91] on icon at bounding box center [3, 88] width 6 height 5
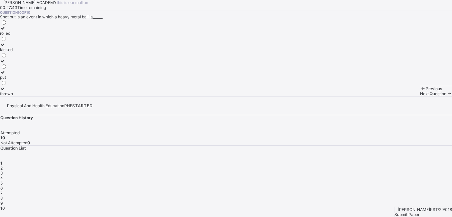
click at [420, 212] on span "Submit Paper" at bounding box center [407, 214] width 25 height 5
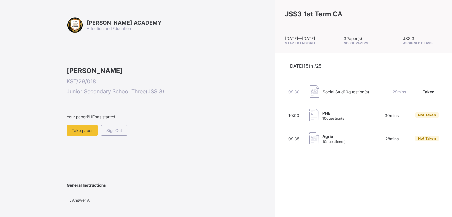
click at [275, 155] on div "[DATE] 15th /25 09:30 Social Stud 10 question(s) 29 mins Taken 10:00 PHE 10 que…" at bounding box center [363, 104] width 177 height 102
click at [83, 133] on span "Take paper" at bounding box center [82, 130] width 21 height 5
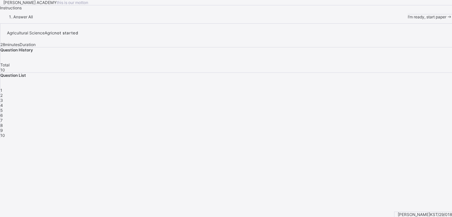
click at [408, 19] on div "I’m ready, start paper" at bounding box center [430, 16] width 44 height 5
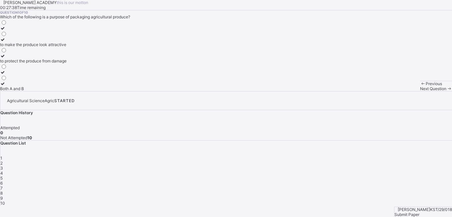
click at [6, 58] on icon at bounding box center [3, 55] width 6 height 5
click at [420, 91] on div "Next Question" at bounding box center [436, 88] width 32 height 5
click at [156, 91] on div "it has no effect on the price it decreases the price it increases the price" at bounding box center [226, 55] width 452 height 72
click at [51, 75] on div "it decreases the price" at bounding box center [25, 72] width 51 height 5
click at [420, 91] on div "Next Question" at bounding box center [436, 88] width 32 height 5
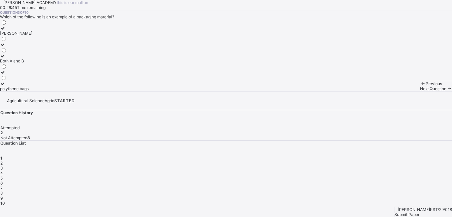
click at [32, 91] on label "polythene bags" at bounding box center [16, 86] width 32 height 10
click at [420, 91] on span "Next Question" at bounding box center [433, 88] width 26 height 5
click at [426, 86] on span "Previous" at bounding box center [434, 83] width 16 height 5
click at [48, 75] on div "it increases the price" at bounding box center [24, 72] width 48 height 5
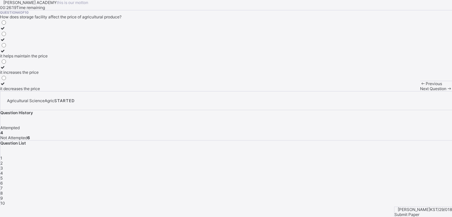
click at [420, 91] on div "Next Question" at bounding box center [436, 88] width 32 height 5
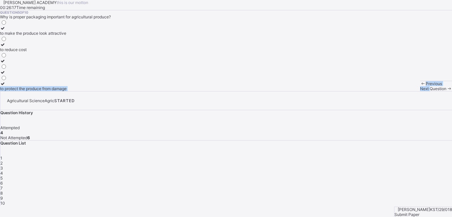
drag, startPoint x: 265, startPoint y: 200, endPoint x: 187, endPoint y: 139, distance: 98.8
click at [187, 91] on div "[PERSON_NAME] ACADEMY this is our [PERSON_NAME] 00:26:17 Time remaining Questio…" at bounding box center [226, 45] width 452 height 91
click at [138, 85] on div "Question 5 of 10 Why is proper packaging important for agricultural produce? to…" at bounding box center [226, 50] width 452 height 81
drag, startPoint x: 66, startPoint y: 183, endPoint x: 37, endPoint y: 183, distance: 28.7
click at [37, 91] on label "to protect the produce from damage" at bounding box center [33, 86] width 67 height 10
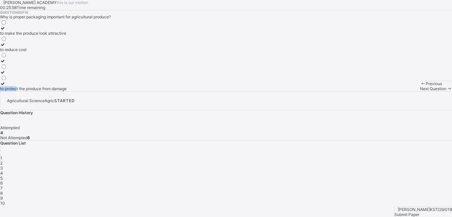
click at [6, 86] on icon at bounding box center [3, 83] width 6 height 5
click at [420, 91] on div "Next Question" at bounding box center [436, 88] width 32 height 5
click at [89, 36] on div "when demand is low and supply is high, prices increase" at bounding box center [51, 33] width 103 height 5
click at [420, 91] on span "Next Question" at bounding box center [433, 88] width 26 height 5
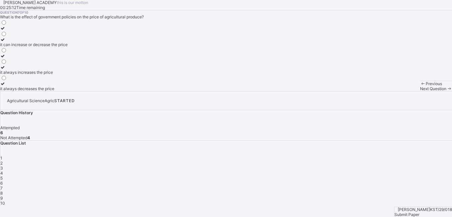
click at [187, 91] on div "Question 7 of 10 What is the effect of government policies on the price of agri…" at bounding box center [226, 50] width 452 height 81
click at [68, 75] on div "it always increases the price" at bounding box center [34, 72] width 68 height 5
click at [420, 91] on div "Next Question" at bounding box center [436, 88] width 32 height 5
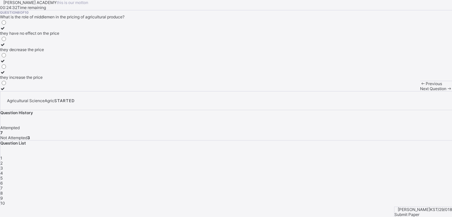
click at [59, 36] on div "they have no effect on the price" at bounding box center [29, 33] width 59 height 5
click at [420, 91] on div "Next Question" at bounding box center [436, 88] width 32 height 5
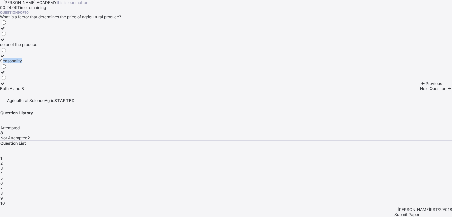
drag, startPoint x: 75, startPoint y: 136, endPoint x: 50, endPoint y: 134, distance: 24.7
click at [37, 63] on div "Seasonality" at bounding box center [18, 60] width 37 height 5
click at [420, 91] on span "Next Question" at bounding box center [433, 88] width 26 height 5
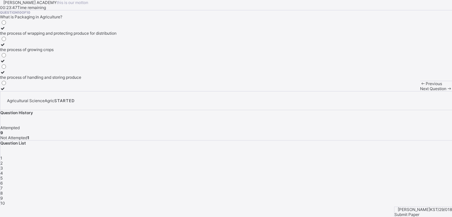
click at [69, 80] on div "the process of handling and storing produce" at bounding box center [58, 77] width 117 height 5
click at [430, 212] on div "Submit Paper" at bounding box center [424, 214] width 58 height 5
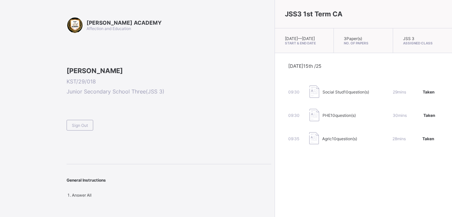
click at [323, 94] on div "Social Stud 10 question(s)" at bounding box center [346, 91] width 47 height 5
click at [310, 145] on div "Agric 10 question(s)" at bounding box center [343, 138] width 67 height 13
click at [332, 141] on span "10 question(s)" at bounding box center [344, 138] width 25 height 5
click at [310, 143] on img at bounding box center [315, 138] width 10 height 12
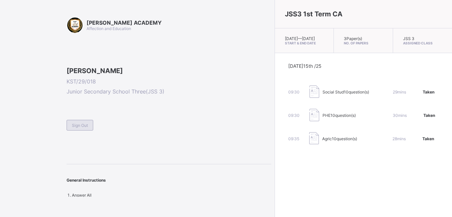
click at [80, 128] on span "Sign Out" at bounding box center [80, 125] width 16 height 5
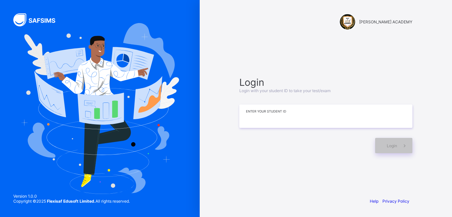
click at [245, 120] on input at bounding box center [326, 115] width 173 height 23
type input "**********"
click at [393, 143] on span "Login" at bounding box center [392, 145] width 10 height 5
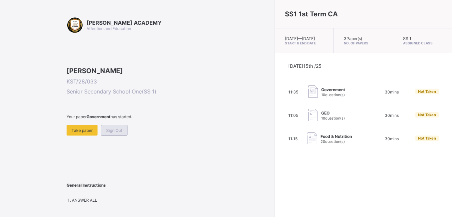
click at [120, 133] on span "Sign Out" at bounding box center [114, 130] width 16 height 5
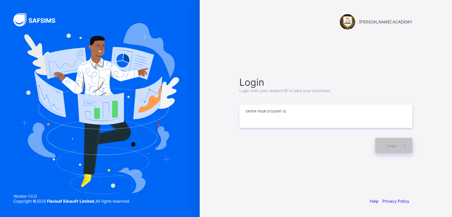
click at [246, 113] on input at bounding box center [326, 115] width 173 height 23
click at [246, 116] on input at bounding box center [326, 115] width 173 height 23
type input "**********"
click at [388, 153] on div "**********" at bounding box center [326, 114] width 187 height 127
click at [387, 146] on span "Login" at bounding box center [392, 145] width 10 height 5
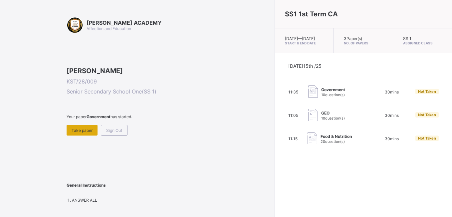
click at [80, 135] on div "Take paper" at bounding box center [82, 130] width 31 height 11
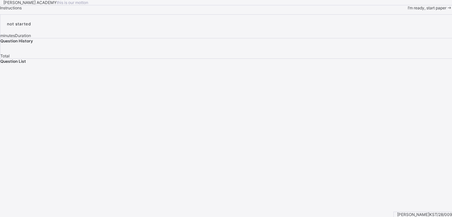
click at [408, 10] on span "I’m ready, start paper" at bounding box center [427, 7] width 39 height 5
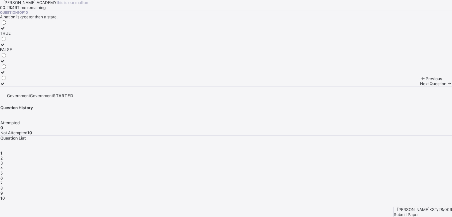
click at [6, 31] on icon at bounding box center [3, 28] width 6 height 5
click at [420, 86] on span "Next Question" at bounding box center [433, 83] width 26 height 5
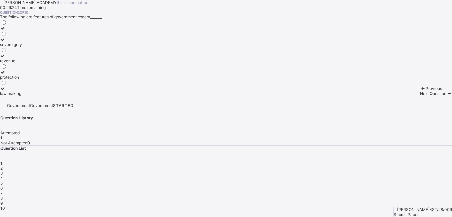
click at [22, 47] on label "sovereignty" at bounding box center [11, 42] width 22 height 10
click at [420, 96] on span "Next Question" at bounding box center [433, 93] width 26 height 5
click at [6, 47] on icon at bounding box center [3, 44] width 6 height 5
click at [420, 96] on span "Next Question" at bounding box center [433, 93] width 26 height 5
click at [14, 52] on div "power" at bounding box center [7, 49] width 14 height 5
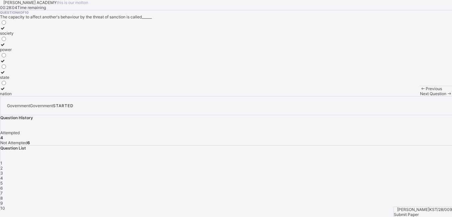
click at [420, 96] on span "Next Question" at bounding box center [433, 93] width 26 height 5
click at [420, 91] on span at bounding box center [423, 88] width 6 height 5
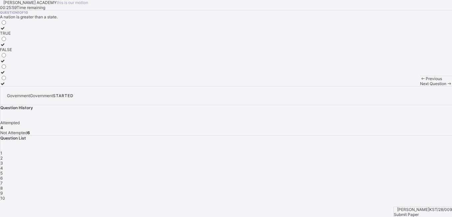
click at [420, 81] on span at bounding box center [423, 78] width 6 height 5
click at [2, 150] on span "1" at bounding box center [1, 152] width 2 height 5
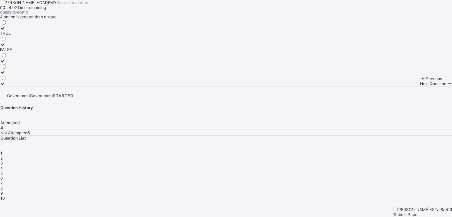
click at [311, 86] on div "[PERSON_NAME] ACADEMY this is our [PERSON_NAME] 00:24:02 Time remaining Questio…" at bounding box center [226, 43] width 452 height 86
click at [419, 212] on span "Submit Paper" at bounding box center [406, 214] width 25 height 5
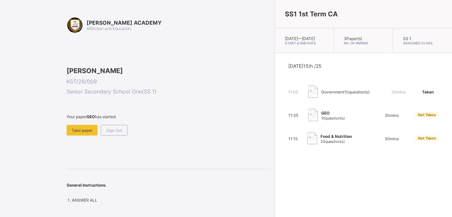
click at [418, 117] on span "Not Taken" at bounding box center [427, 114] width 18 height 5
click at [84, 133] on span "Take paper" at bounding box center [82, 130] width 21 height 5
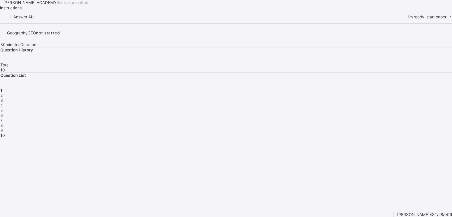
click at [408, 19] on span "I’m ready, start paper" at bounding box center [427, 16] width 39 height 5
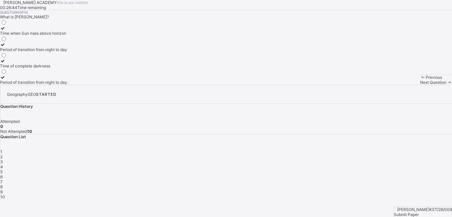
click at [53, 52] on label "Period of transition from night to day" at bounding box center [33, 47] width 67 height 10
click at [420, 85] on span "Next Question" at bounding box center [433, 82] width 26 height 5
click at [55, 36] on div "Moon blocks Earth's light" at bounding box center [27, 33] width 55 height 5
click at [420, 85] on span "Next Question" at bounding box center [433, 82] width 26 height 5
click at [60, 36] on div "Sun hides behind Earth" at bounding box center [30, 33] width 60 height 5
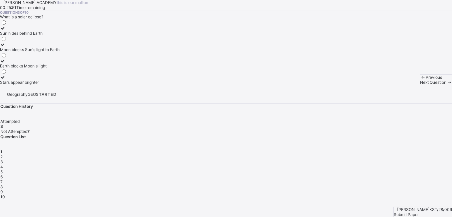
click at [420, 85] on span "Next Question" at bounding box center [433, 82] width 26 height 5
click at [72, 36] on div "Limited access to amenities like healthcare" at bounding box center [40, 33] width 80 height 5
click at [420, 85] on span "Next Question" at bounding box center [433, 82] width 26 height 5
click at [69, 36] on div "A Nigerian village like [GEOGRAPHIC_DATA]" at bounding box center [41, 33] width 82 height 5
click at [420, 85] on span "Next Question" at bounding box center [433, 82] width 26 height 5
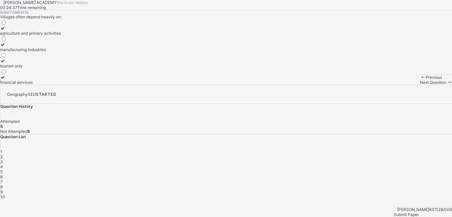
click at [61, 36] on div "agriculture and primary activities" at bounding box center [30, 33] width 61 height 5
click at [447, 85] on span at bounding box center [450, 82] width 6 height 5
click at [62, 36] on div "Infrastructure like roads, schools, hospitals" at bounding box center [39, 33] width 79 height 5
click at [420, 85] on span "Next Question" at bounding box center [433, 82] width 26 height 5
click at [88, 52] on div "Towns typically have higher population density" at bounding box center [44, 49] width 88 height 5
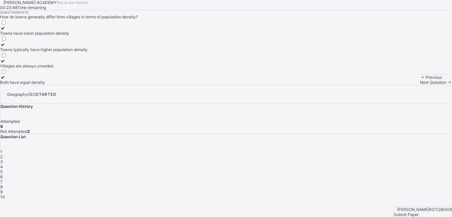
click at [420, 85] on div "Next Question" at bounding box center [436, 82] width 32 height 5
click at [44, 68] on div "Lunar, Stellar, Planetary" at bounding box center [22, 65] width 44 height 5
click at [420, 85] on span "Next Question" at bounding box center [433, 82] width 26 height 5
click at [56, 85] on div "Only occurs during eclipses" at bounding box center [49, 82] width 98 height 5
click at [419, 212] on span "Submit Paper" at bounding box center [406, 214] width 25 height 5
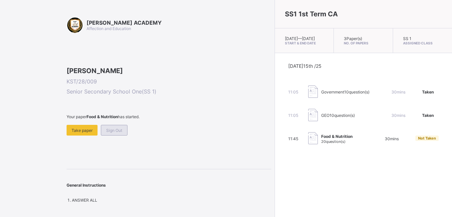
click at [116, 133] on span "Sign Out" at bounding box center [114, 130] width 16 height 5
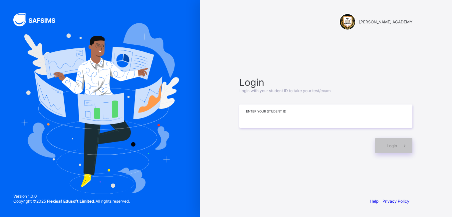
click at [279, 120] on input at bounding box center [326, 115] width 173 height 23
type input "**********"
click at [394, 141] on div "Login" at bounding box center [394, 145] width 37 height 15
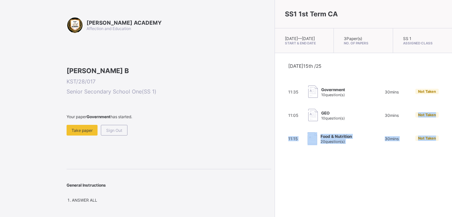
drag, startPoint x: 394, startPoint y: 141, endPoint x: 375, endPoint y: 120, distance: 27.8
click at [375, 120] on div "[DATE] 15th /25 11:35 Government 10 question(s) 30 mins Not Taken 11:05 GEO 10 …" at bounding box center [364, 104] width 151 height 82
click at [418, 117] on span "Not Taken" at bounding box center [427, 114] width 18 height 5
click at [416, 117] on div "Not Taken" at bounding box center [427, 114] width 23 height 5
click at [418, 117] on span "Not Taken" at bounding box center [427, 114] width 18 height 5
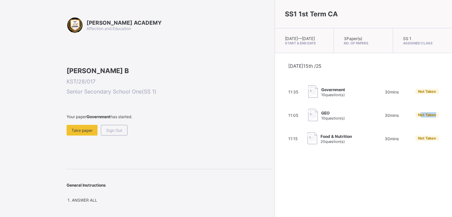
click at [416, 118] on div "Not Taken" at bounding box center [427, 115] width 23 height 6
click at [418, 117] on span "Not Taken" at bounding box center [427, 114] width 18 height 5
click at [89, 133] on span "Take paper" at bounding box center [82, 130] width 21 height 5
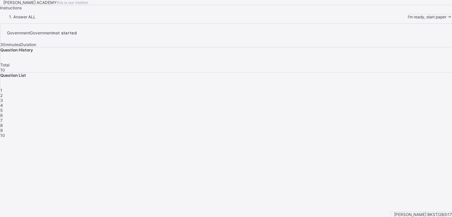
click at [408, 19] on div "I’m ready, start paper" at bounding box center [430, 16] width 44 height 5
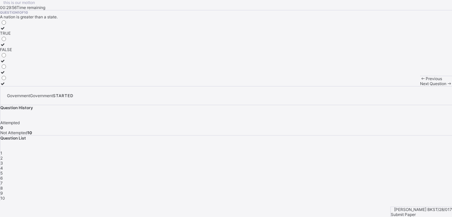
click at [12, 36] on div "TRUE" at bounding box center [6, 33] width 12 height 5
click at [416, 212] on span "Submit Paper" at bounding box center [403, 214] width 25 height 5
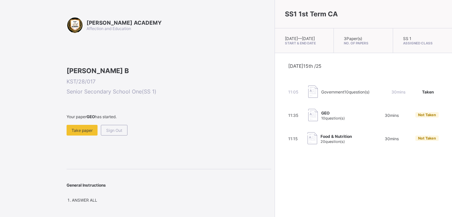
click at [92, 125] on span at bounding box center [169, 122] width 205 height 6
click at [94, 125] on span at bounding box center [169, 122] width 205 height 6
click at [93, 119] on b "GEO" at bounding box center [91, 116] width 8 height 5
click at [85, 133] on span "Take paper" at bounding box center [82, 130] width 21 height 5
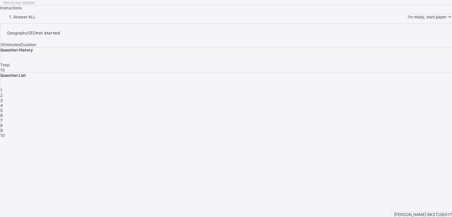
click at [408, 19] on span "I’m ready, start paper" at bounding box center [427, 16] width 39 height 5
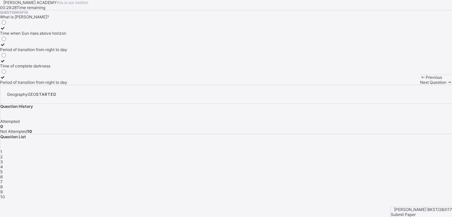
click at [6, 47] on icon at bounding box center [3, 44] width 6 height 5
drag, startPoint x: 153, startPoint y: 143, endPoint x: 168, endPoint y: 169, distance: 30.1
click at [168, 85] on div "Question 1 of 10 What is [PERSON_NAME]? Time when Sun rises above horizon Perio…" at bounding box center [226, 47] width 452 height 74
click at [420, 85] on span "Next Question" at bounding box center [433, 82] width 26 height 5
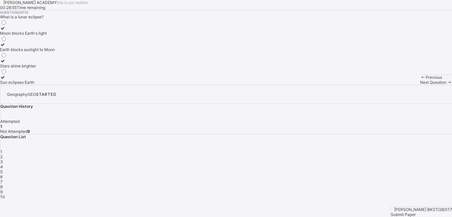
click at [6, 80] on icon at bounding box center [3, 77] width 6 height 5
click at [420, 85] on span "Next Question" at bounding box center [433, 82] width 26 height 5
click at [364, 159] on div "3" at bounding box center [226, 161] width 452 height 5
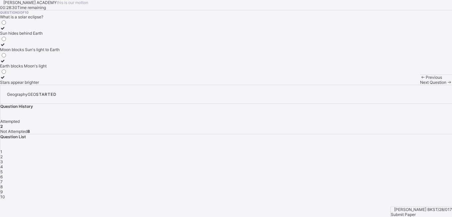
click at [60, 52] on div "Moon blocks Sun's light to Earth" at bounding box center [30, 49] width 60 height 5
click at [420, 85] on div "Next Question" at bounding box center [436, 82] width 32 height 5
click at [128, 19] on div "What is a common challenge faced by rural villages?" at bounding box center [226, 16] width 452 height 5
click at [3, 189] on span "9" at bounding box center [1, 191] width 2 height 5
click at [6, 63] on icon at bounding box center [3, 60] width 6 height 5
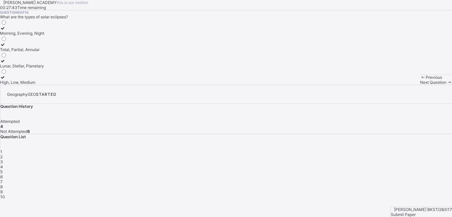
click at [382, 164] on div "4" at bounding box center [226, 166] width 452 height 5
click at [49, 36] on div "Limited access to amenities like healthcare" at bounding box center [40, 33] width 80 height 5
click at [420, 85] on span "Next Question" at bounding box center [433, 82] width 26 height 5
click at [3, 164] on span "4" at bounding box center [1, 166] width 3 height 5
click at [3, 169] on span "5" at bounding box center [1, 171] width 2 height 5
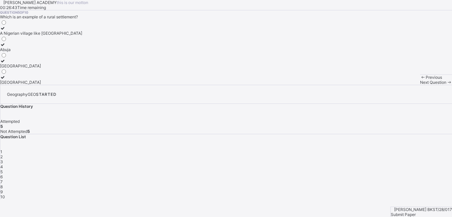
click at [6, 80] on icon at bounding box center [3, 77] width 6 height 5
click at [420, 85] on span "Next Question" at bounding box center [433, 82] width 26 height 5
click at [6, 63] on icon at bounding box center [3, 60] width 6 height 5
click at [420, 85] on span "Next Question" at bounding box center [433, 82] width 26 height 5
click at [40, 19] on div "Towns often have better access to:" at bounding box center [226, 16] width 452 height 5
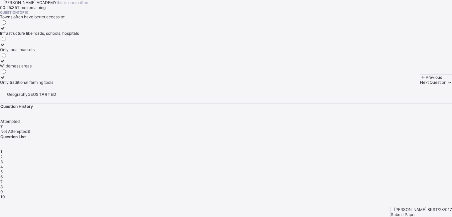
click at [40, 19] on div "Towns often have better access to:" at bounding box center [226, 16] width 452 height 5
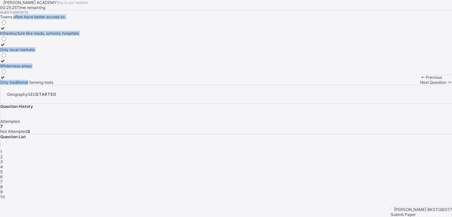
drag, startPoint x: 40, startPoint y: 72, endPoint x: 99, endPoint y: 195, distance: 136.4
click at [99, 85] on div "[PERSON_NAME] ACADEMY this is our [PERSON_NAME] 00:25:25 Time remaining Questio…" at bounding box center [226, 42] width 452 height 85
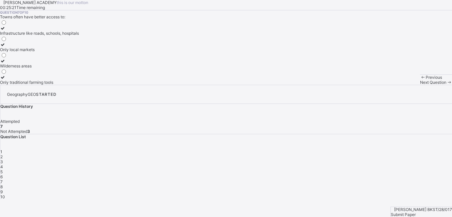
click at [420, 85] on span "Next Question" at bounding box center [433, 82] width 26 height 5
click at [88, 85] on div "Towns have lower population density Towns typically have higher population dens…" at bounding box center [44, 51] width 88 height 65
click at [80, 52] on label "Towns typically have higher population density" at bounding box center [44, 47] width 88 height 10
click at [420, 85] on div "Next Question" at bounding box center [436, 82] width 32 height 5
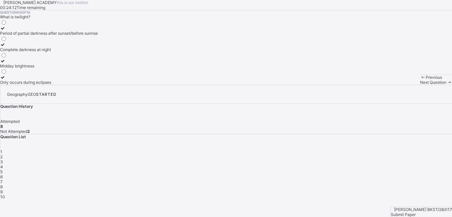
click at [88, 52] on div "Complete darkness at night" at bounding box center [49, 49] width 98 height 5
click at [65, 52] on div "Complete darkness at night" at bounding box center [49, 49] width 98 height 5
click at [76, 36] on label "Period of partial darkness after sunset/before sunrise" at bounding box center [49, 31] width 98 height 10
click at [6, 63] on icon at bounding box center [3, 60] width 6 height 5
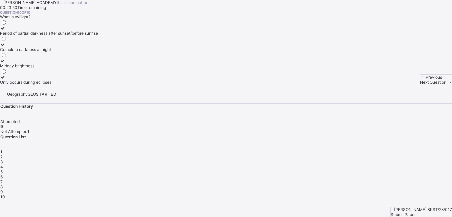
click at [434, 179] on div "7" at bounding box center [226, 181] width 452 height 5
click at [65, 85] on div "Only traditional farming tools" at bounding box center [39, 82] width 79 height 5
click at [5, 194] on span "10" at bounding box center [2, 196] width 5 height 5
click at [434, 179] on div "7" at bounding box center [226, 181] width 452 height 5
click at [420, 85] on div "Next Question" at bounding box center [436, 82] width 32 height 5
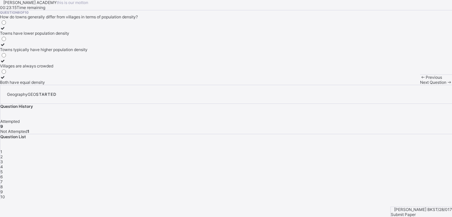
click at [3, 179] on span "7" at bounding box center [1, 181] width 2 height 5
click at [51, 52] on div "Only local markets" at bounding box center [39, 49] width 79 height 5
click at [326, 149] on div "Question List 1 2 3 4 5 6 7 8 9 10" at bounding box center [226, 166] width 452 height 65
click at [340, 149] on div "1 2 3 4 5 6 7 8 9 10" at bounding box center [226, 174] width 452 height 50
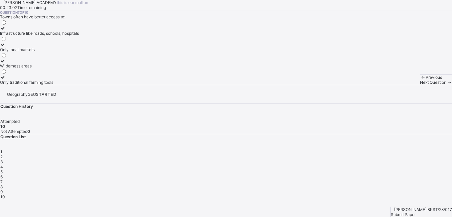
click at [351, 189] on div "9" at bounding box center [226, 191] width 452 height 5
click at [416, 212] on span "Submit Paper" at bounding box center [403, 214] width 25 height 5
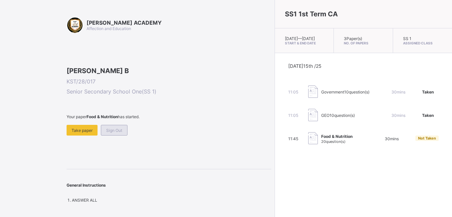
click at [118, 133] on span "Sign Out" at bounding box center [114, 130] width 16 height 5
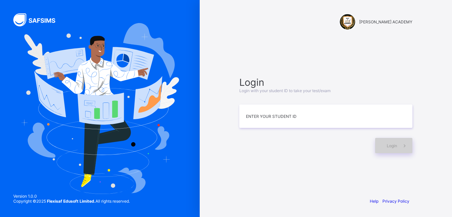
click at [393, 142] on div "Login" at bounding box center [394, 145] width 37 height 15
click at [357, 117] on input at bounding box center [326, 115] width 173 height 23
click at [354, 116] on input at bounding box center [326, 115] width 173 height 23
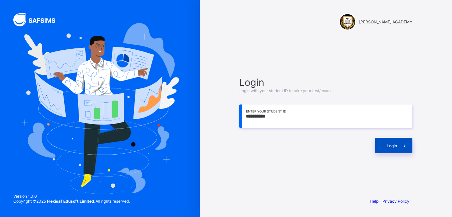
type input "**********"
click at [403, 143] on icon at bounding box center [404, 145] width 7 height 6
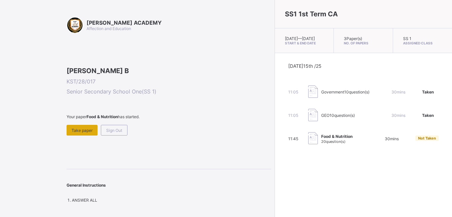
click at [77, 133] on span "Take paper" at bounding box center [82, 130] width 21 height 5
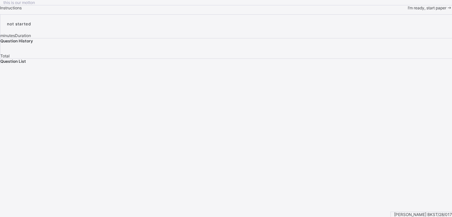
click at [408, 10] on span "I’m ready, start paper" at bounding box center [427, 7] width 39 height 5
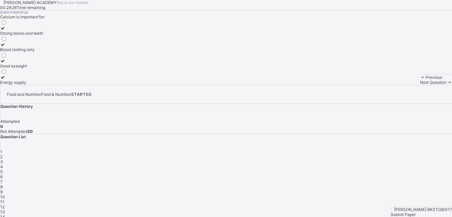
click at [27, 19] on div "Calcium is important for:" at bounding box center [226, 16] width 452 height 5
click at [25, 68] on div "[PERSON_NAME] ACADEMY this is our [PERSON_NAME] 00:29:25 Time remaining Questio…" at bounding box center [226, 42] width 452 height 85
drag, startPoint x: 25, startPoint y: 68, endPoint x: 83, endPoint y: 62, distance: 58.6
click at [0, 14] on span at bounding box center [0, 14] width 0 height 0
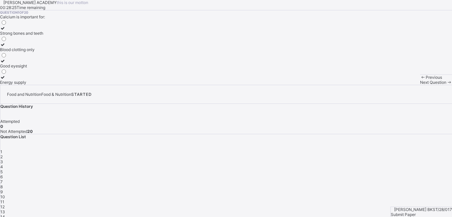
click at [38, 31] on div at bounding box center [21, 28] width 43 height 5
click at [3, 154] on span "2" at bounding box center [1, 156] width 2 height 5
click at [88, 52] on div "Growth, strong bones, and proper body function" at bounding box center [44, 49] width 88 height 5
click at [6, 80] on icon at bounding box center [3, 77] width 6 height 5
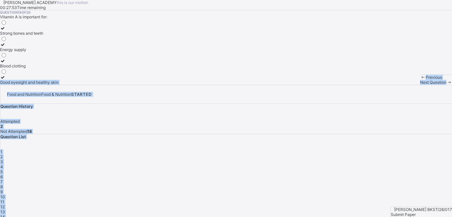
drag, startPoint x: 37, startPoint y: 165, endPoint x: 347, endPoint y: 162, distance: 309.9
click at [347, 162] on div "[PERSON_NAME] ACADEMY this is our [PERSON_NAME] 00:27:53 Time remaining Questio…" at bounding box center [226, 124] width 452 height 249
click at [3, 159] on span "3" at bounding box center [1, 161] width 3 height 5
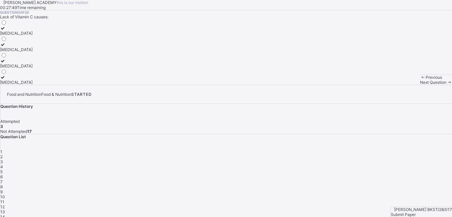
click at [3, 159] on span "3" at bounding box center [1, 161] width 3 height 5
click at [33, 52] on label "[MEDICAL_DATA]" at bounding box center [16, 47] width 33 height 10
click at [33, 36] on div "[MEDICAL_DATA]" at bounding box center [16, 33] width 33 height 5
click at [33, 85] on div "[MEDICAL_DATA]" at bounding box center [16, 82] width 33 height 5
click at [3, 164] on span "4" at bounding box center [1, 166] width 3 height 5
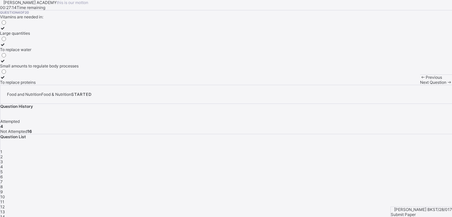
click at [69, 36] on div "Large quantities" at bounding box center [39, 33] width 79 height 5
click at [420, 85] on div "Next Question" at bounding box center [436, 82] width 32 height 5
click at [49, 52] on div "Yam, rice, maize" at bounding box center [27, 49] width 54 height 5
click at [54, 36] on div "Beans, peas, fish" at bounding box center [27, 33] width 54 height 5
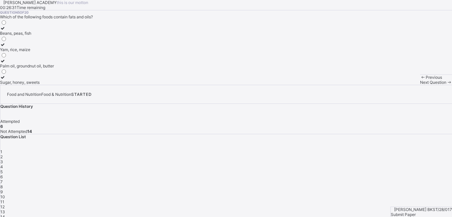
click at [420, 85] on span "Next Question" at bounding box center [433, 82] width 26 height 5
click at [40, 36] on label "Milk and cheese" at bounding box center [20, 31] width 40 height 10
click at [40, 52] on label "Beans and groundnut" at bounding box center [20, 47] width 40 height 10
click at [420, 85] on span "Next Question" at bounding box center [433, 82] width 26 height 5
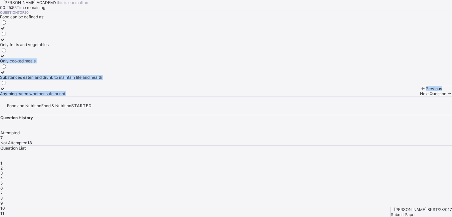
drag, startPoint x: 160, startPoint y: 112, endPoint x: 67, endPoint y: 210, distance: 134.8
click at [67, 96] on div "[PERSON_NAME] ACADEMY this is our [PERSON_NAME] 00:25:55 Time remaining Questio…" at bounding box center [226, 48] width 452 height 96
drag, startPoint x: 67, startPoint y: 210, endPoint x: 129, endPoint y: 176, distance: 70.4
click at [129, 96] on div "Only fruits and vegetables Only cooked meals Substances eaten and drunk to main…" at bounding box center [226, 57] width 452 height 77
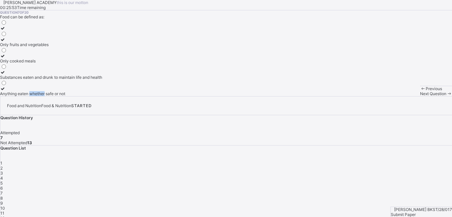
click at [129, 96] on div "Only fruits and vegetables Only cooked meals Substances eaten and drunk to main…" at bounding box center [226, 57] width 452 height 77
drag, startPoint x: 129, startPoint y: 176, endPoint x: 38, endPoint y: 163, distance: 91.6
click at [38, 75] on div at bounding box center [51, 72] width 102 height 5
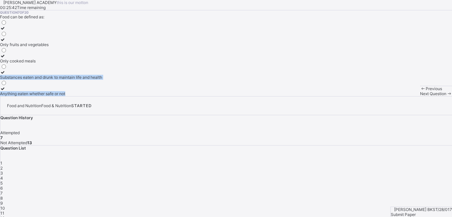
drag, startPoint x: 38, startPoint y: 163, endPoint x: 183, endPoint y: 226, distance: 158.2
click at [183, 216] on html "[PERSON_NAME] ACADEMY this is our [PERSON_NAME] 00:25:42 Time remaining Questio…" at bounding box center [226, 130] width 452 height 260
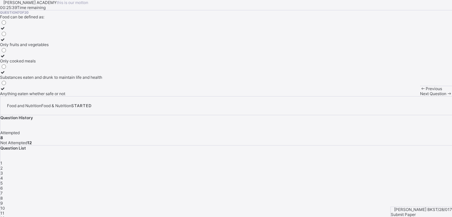
click at [420, 96] on span "Next Question" at bounding box center [433, 93] width 26 height 5
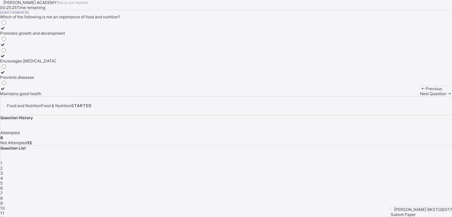
click at [57, 36] on div "Promotes growth and development" at bounding box center [32, 33] width 65 height 5
click at [420, 96] on div "Next Question" at bounding box center [436, 93] width 32 height 5
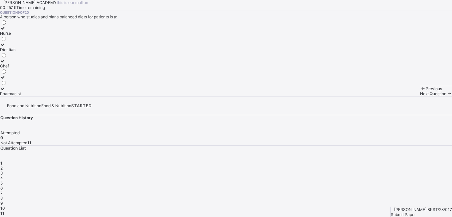
click at [420, 96] on div "Next Question" at bounding box center [436, 93] width 32 height 5
click at [3, 200] on span "9" at bounding box center [1, 202] width 2 height 5
click at [21, 80] on div at bounding box center [10, 80] width 21 height 0
click at [21, 68] on div "Chef" at bounding box center [10, 65] width 21 height 5
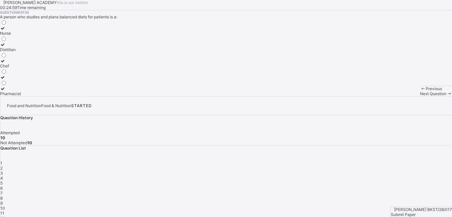
click at [420, 96] on div "Next Question" at bounding box center [436, 93] width 32 height 5
click at [43, 63] on div at bounding box center [30, 60] width 60 height 5
click at [420, 96] on span "Next Question" at bounding box center [433, 93] width 26 height 5
click at [26, 52] on label "Protein" at bounding box center [13, 47] width 26 height 10
click at [26, 85] on label "Vitamin" at bounding box center [13, 80] width 26 height 10
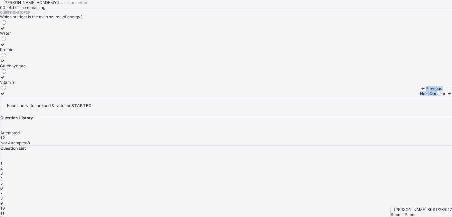
drag, startPoint x: 66, startPoint y: 163, endPoint x: 273, endPoint y: 208, distance: 211.4
click at [273, 96] on div "[PERSON_NAME] ACADEMY this is our [PERSON_NAME] 00:24:17 Time remaining Questio…" at bounding box center [226, 48] width 452 height 96
click at [420, 96] on div "Next Question" at bounding box center [436, 93] width 32 height 5
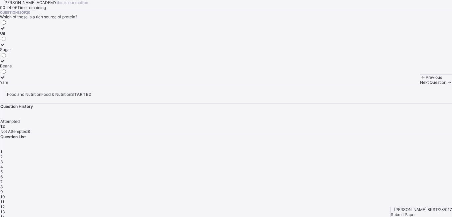
click at [12, 52] on label "Sugar" at bounding box center [6, 47] width 12 height 10
click at [420, 85] on span "Next Question" at bounding box center [433, 82] width 26 height 5
click at [5, 204] on span "12" at bounding box center [2, 206] width 4 height 5
click at [12, 36] on div "Oil" at bounding box center [6, 33] width 12 height 5
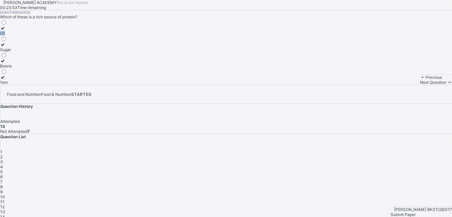
click at [12, 36] on div "Oil" at bounding box center [6, 33] width 12 height 5
drag, startPoint x: 53, startPoint y: 97, endPoint x: 304, endPoint y: 157, distance: 258.6
click at [304, 85] on div "[PERSON_NAME] ACADEMY this is our [PERSON_NAME] 00:23:50 Time remaining Questio…" at bounding box center [226, 42] width 452 height 85
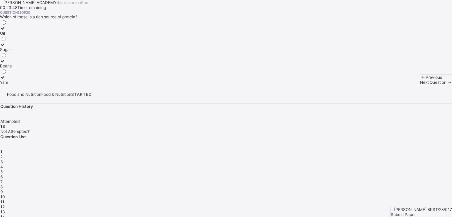
click at [413, 149] on div "1 2 3 4 5 6 7 8 9 10 11 12 13 14 15 16 17 18 19 20" at bounding box center [226, 199] width 452 height 100
click at [401, 204] on div "12" at bounding box center [226, 206] width 452 height 5
click at [416, 209] on div "13" at bounding box center [226, 211] width 452 height 5
click at [6, 47] on icon at bounding box center [3, 44] width 6 height 5
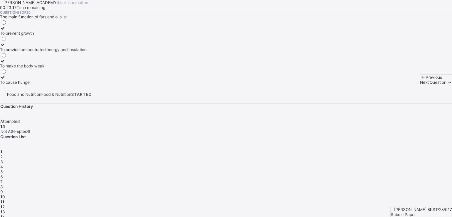
click at [5, 214] on span "14" at bounding box center [2, 216] width 5 height 5
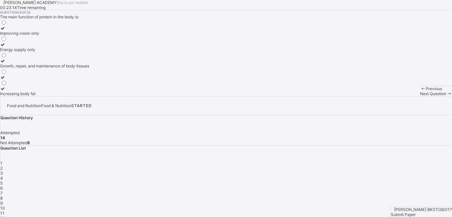
click at [67, 52] on div "Energy supply only" at bounding box center [44, 49] width 89 height 5
click at [420, 96] on span "Next Question" at bounding box center [433, 93] width 26 height 5
click at [28, 52] on div "Plastics" at bounding box center [14, 49] width 28 height 5
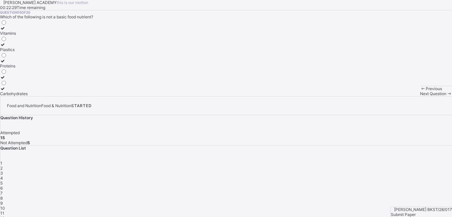
click at [28, 52] on div "Plastics" at bounding box center [14, 49] width 28 height 5
click at [420, 96] on span "Next Question" at bounding box center [433, 93] width 26 height 5
click at [53, 77] on div "Question 16 of 20 Which of these careers is linked to food service and preparat…" at bounding box center [226, 53] width 452 height 86
click at [16, 52] on div "Law" at bounding box center [8, 49] width 16 height 5
click at [420, 96] on span "Next Question" at bounding box center [433, 93] width 26 height 5
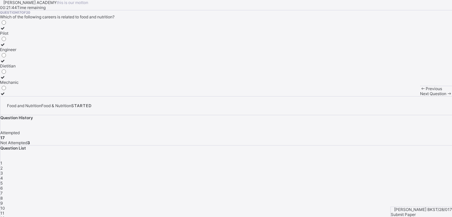
click at [19, 85] on div "Mechanic" at bounding box center [9, 82] width 19 height 5
click at [420, 96] on div "Next Question" at bounding box center [436, 93] width 32 height 5
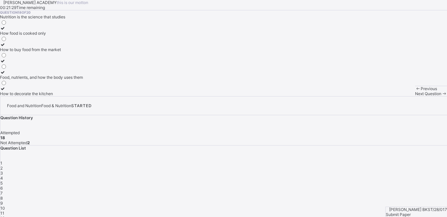
click at [79, 80] on div "Question 18 of 20 Nutrition is the science that studies How food is cooked only…" at bounding box center [223, 53] width 447 height 86
click at [141, 96] on div "How food is cooked only How to buy food from the market Food, nutrients, and ho…" at bounding box center [223, 57] width 447 height 77
click at [151, 96] on div "Question 18 of 20 Nutrition is the science that studies How food is cooked only…" at bounding box center [223, 53] width 447 height 86
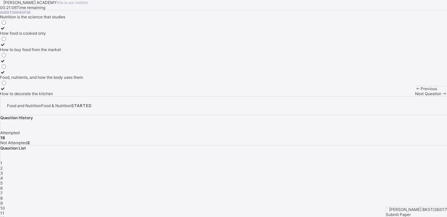
drag, startPoint x: 446, startPoint y: 181, endPoint x: 449, endPoint y: 213, distance: 31.7
click at [447, 213] on html "[PERSON_NAME] ACADEMY this is our [PERSON_NAME] 00:21:06 Time remaining Questio…" at bounding box center [223, 130] width 447 height 260
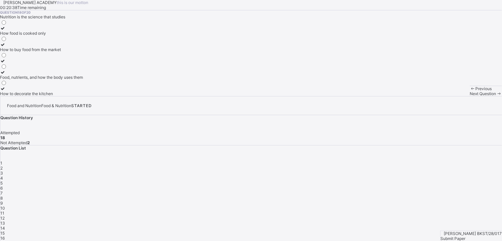
drag, startPoint x: 429, startPoint y: 0, endPoint x: 265, endPoint y: 67, distance: 177.6
click at [265, 67] on div "Question 18 of 20 Nutrition is the science that studies How food is cooked only…" at bounding box center [251, 53] width 502 height 86
drag, startPoint x: 44, startPoint y: 166, endPoint x: 37, endPoint y: 164, distance: 7.1
click at [37, 75] on div at bounding box center [41, 72] width 83 height 5
drag, startPoint x: 37, startPoint y: 164, endPoint x: 354, endPoint y: 165, distance: 316.5
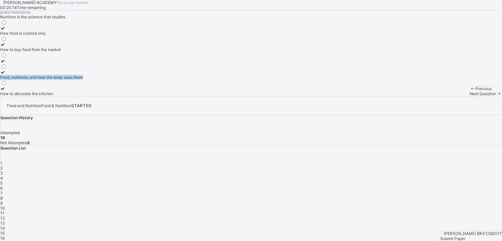
click at [354, 96] on div "[PERSON_NAME] ACADEMY this is our [PERSON_NAME] 00:20:14 Time remaining Questio…" at bounding box center [251, 48] width 502 height 96
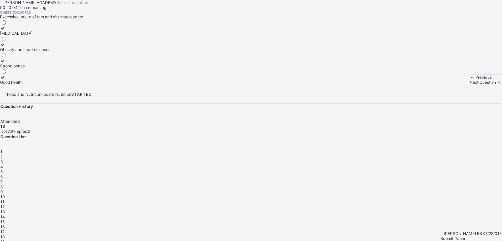
click at [5, 216] on span "18" at bounding box center [2, 236] width 4 height 5
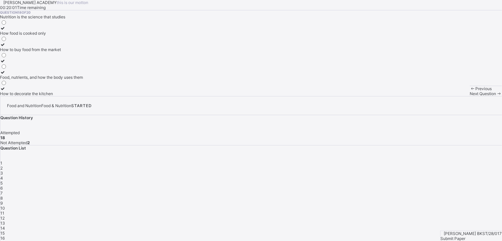
click at [83, 80] on label "Food, nutrients, and how the body uses them" at bounding box center [41, 75] width 83 height 10
click at [452, 96] on span "Next Question" at bounding box center [483, 93] width 26 height 5
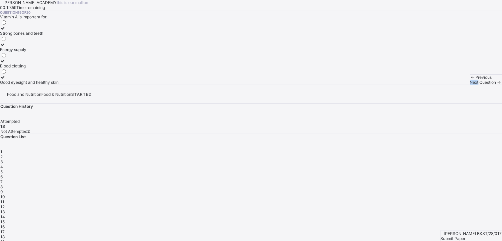
click at [452, 85] on span "Next Question" at bounding box center [483, 82] width 26 height 5
click at [5, 216] on span "18" at bounding box center [2, 236] width 4 height 5
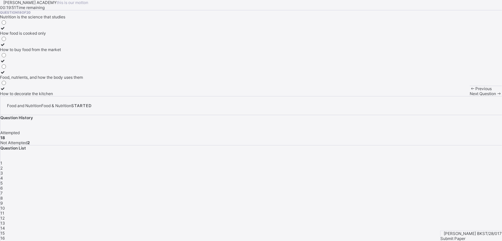
click at [67, 80] on div "Food, nutrients, and how the body uses them" at bounding box center [41, 77] width 83 height 5
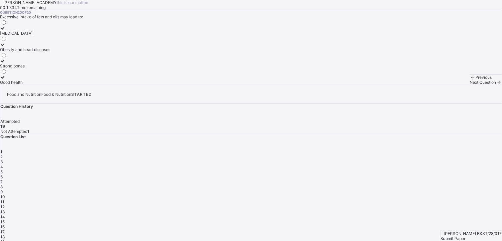
click at [50, 85] on div "Good health" at bounding box center [25, 82] width 50 height 5
click at [452, 216] on span "Submit Paper" at bounding box center [453, 238] width 25 height 5
